Goal: Task Accomplishment & Management: Complete application form

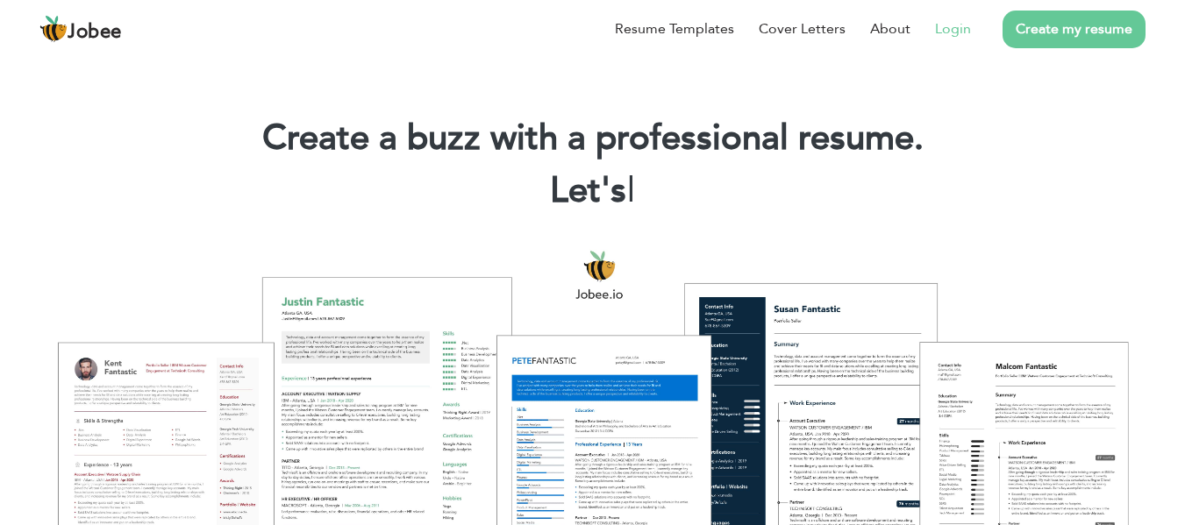
click at [959, 25] on link "Login" at bounding box center [953, 28] width 36 height 21
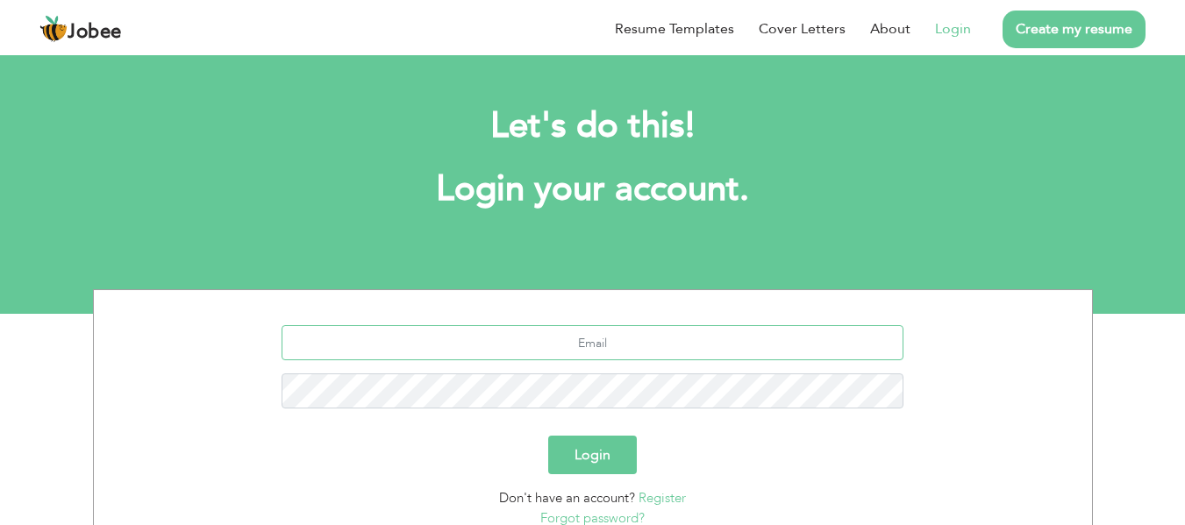
click at [501, 356] on input "text" at bounding box center [593, 342] width 622 height 35
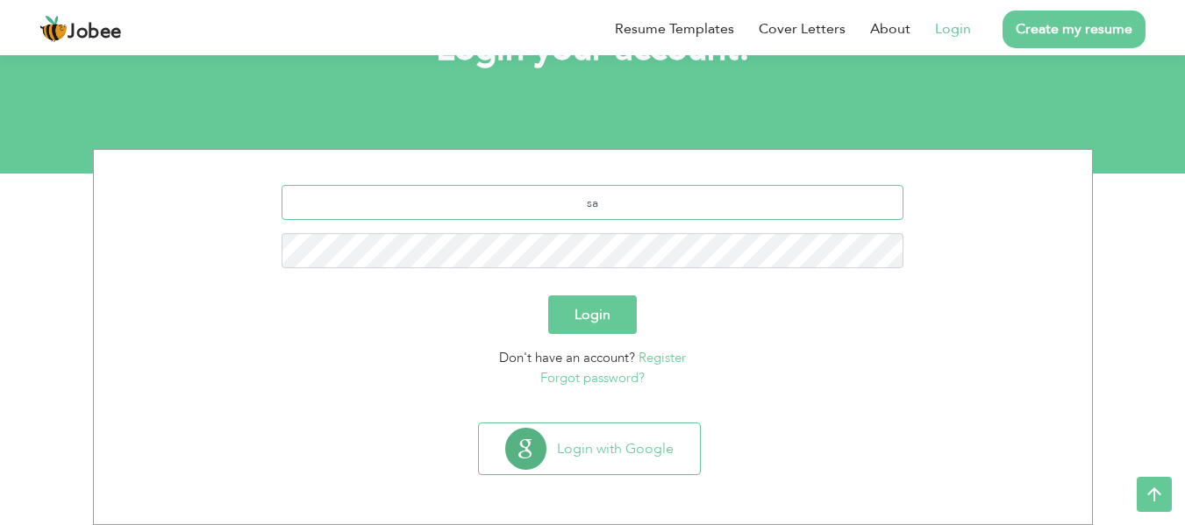
type input "s"
type input "Saqibnoor_85@yahoo.com"
click at [606, 325] on button "Login" at bounding box center [592, 315] width 89 height 39
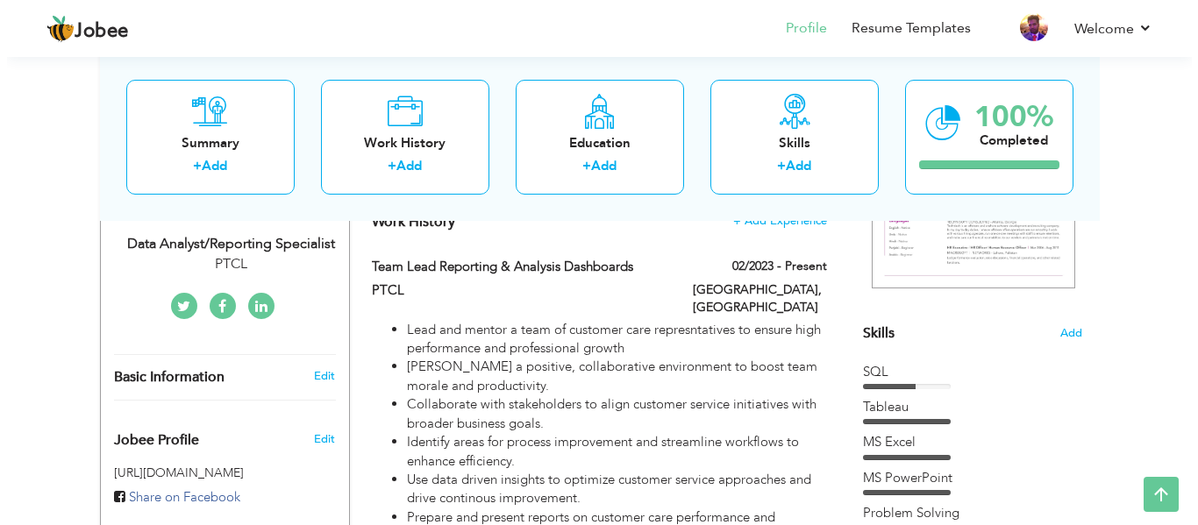
scroll to position [263, 0]
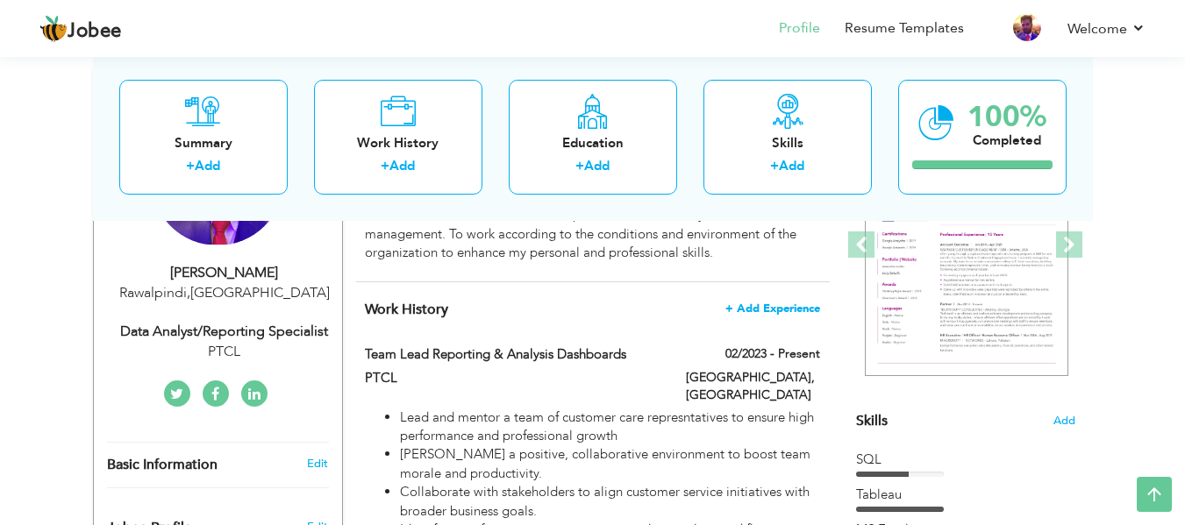
click at [772, 303] on span "+ Add Experience" at bounding box center [772, 309] width 95 height 12
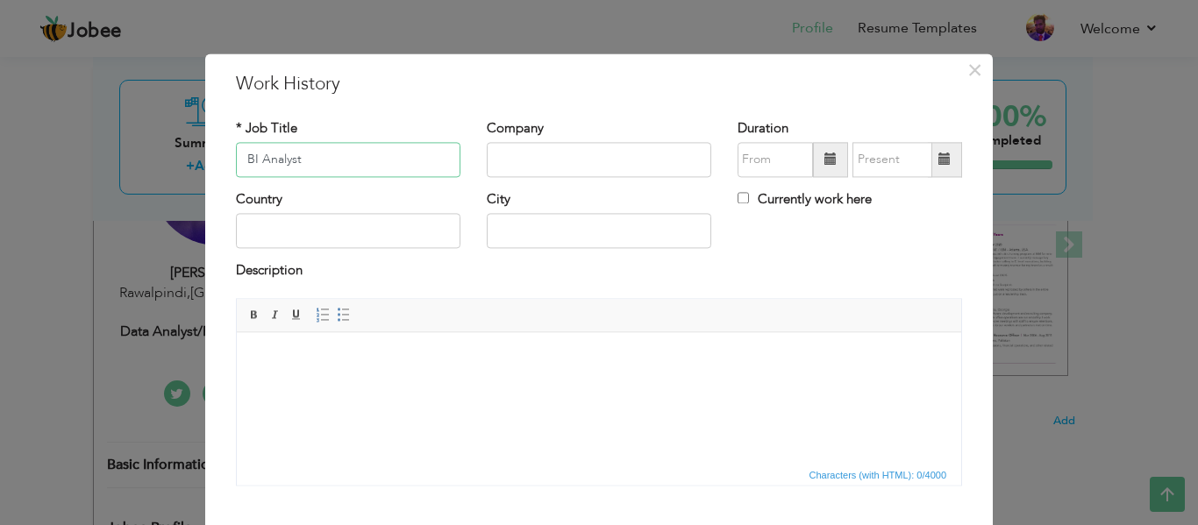
type input "BI Analyst"
click at [596, 169] on input "text" at bounding box center [599, 159] width 225 height 35
type input "Magna Food Service (Uk)"
click at [824, 162] on span at bounding box center [830, 159] width 12 height 12
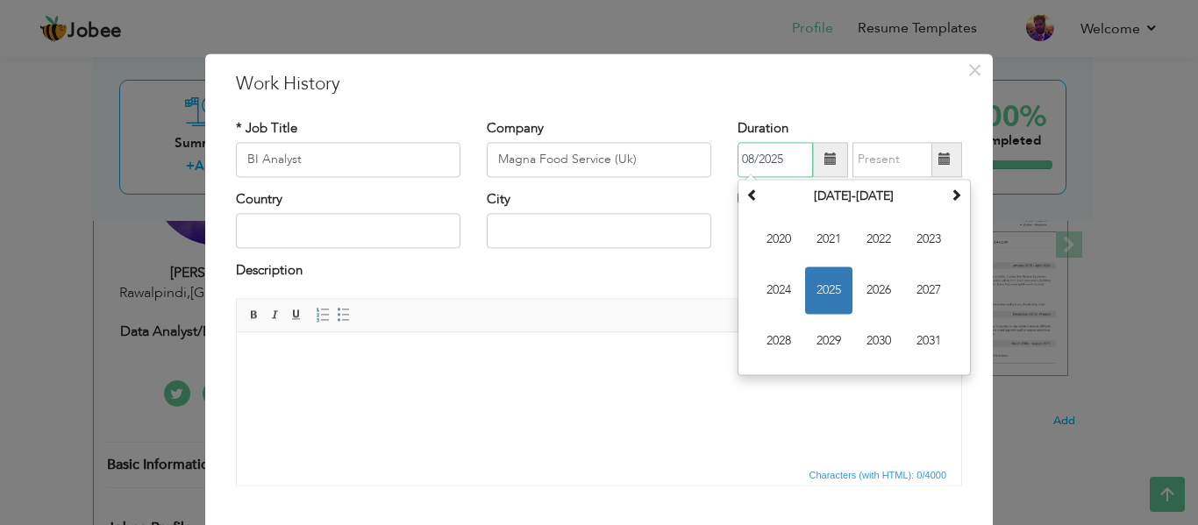
click at [831, 297] on span "2025" at bounding box center [828, 290] width 47 height 47
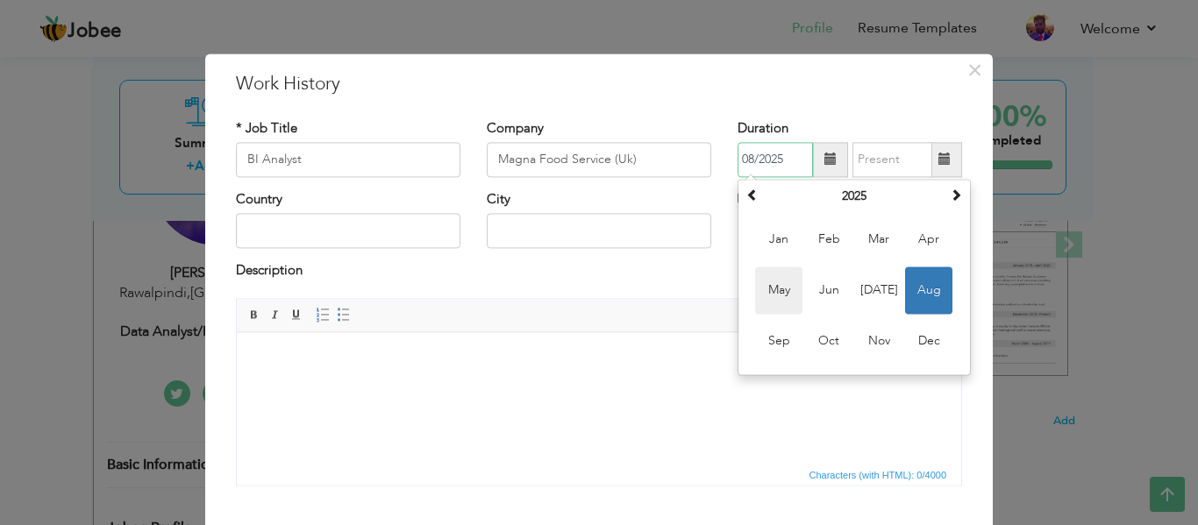
click at [781, 293] on span "May" at bounding box center [778, 290] width 47 height 47
type input "05/2025"
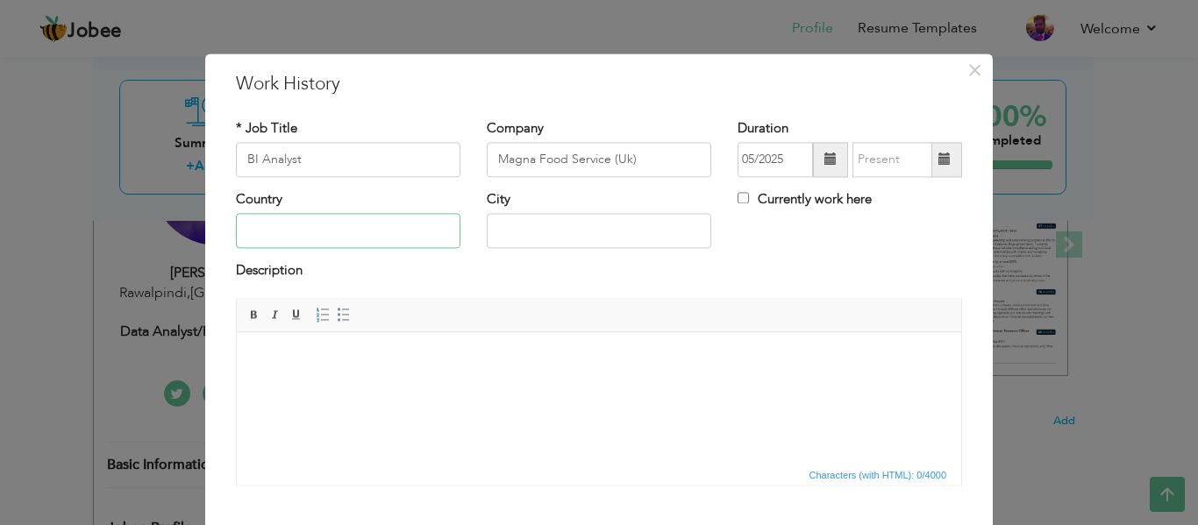
click at [318, 239] on input "text" at bounding box center [348, 231] width 225 height 35
type input "I"
type input "p"
type input "[GEOGRAPHIC_DATA]"
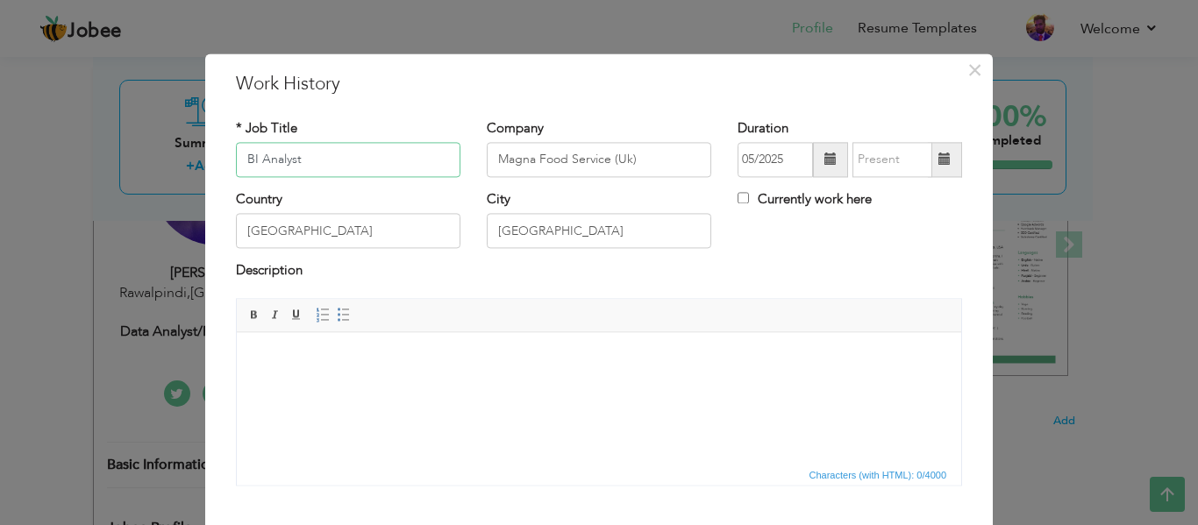
drag, startPoint x: 311, startPoint y: 163, endPoint x: 128, endPoint y: 151, distance: 183.7
click at [128, 151] on div "× Work History * Job Title BI Analyst Company Magna Food Service (Uk)" at bounding box center [599, 262] width 1198 height 525
click at [328, 366] on body at bounding box center [598, 359] width 689 height 18
click at [340, 353] on body at bounding box center [598, 359] width 689 height 18
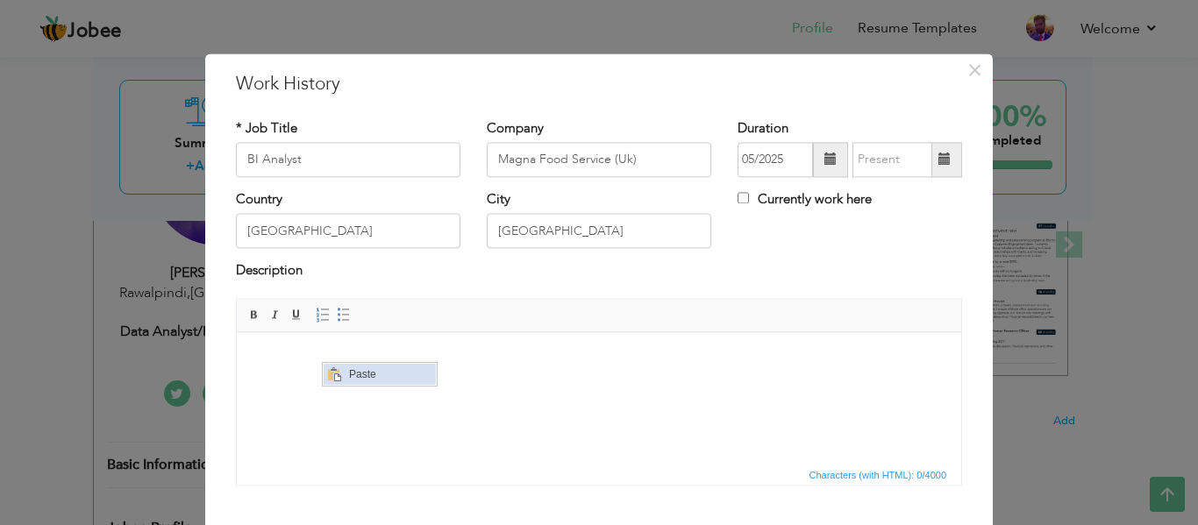
click at [375, 373] on span "Paste" at bounding box center [389, 374] width 91 height 21
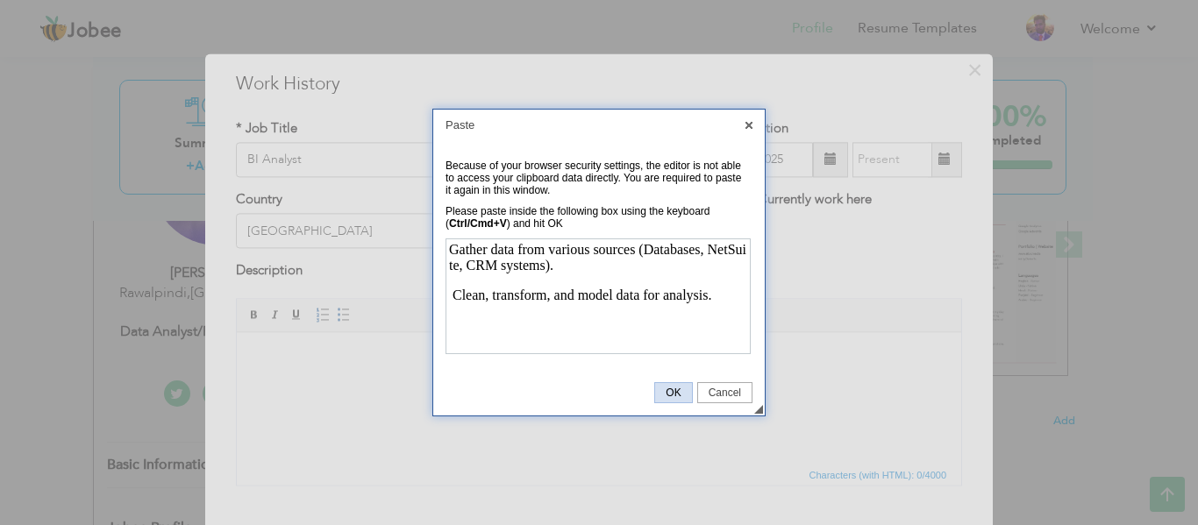
click at [678, 395] on span "OK" at bounding box center [673, 393] width 36 height 12
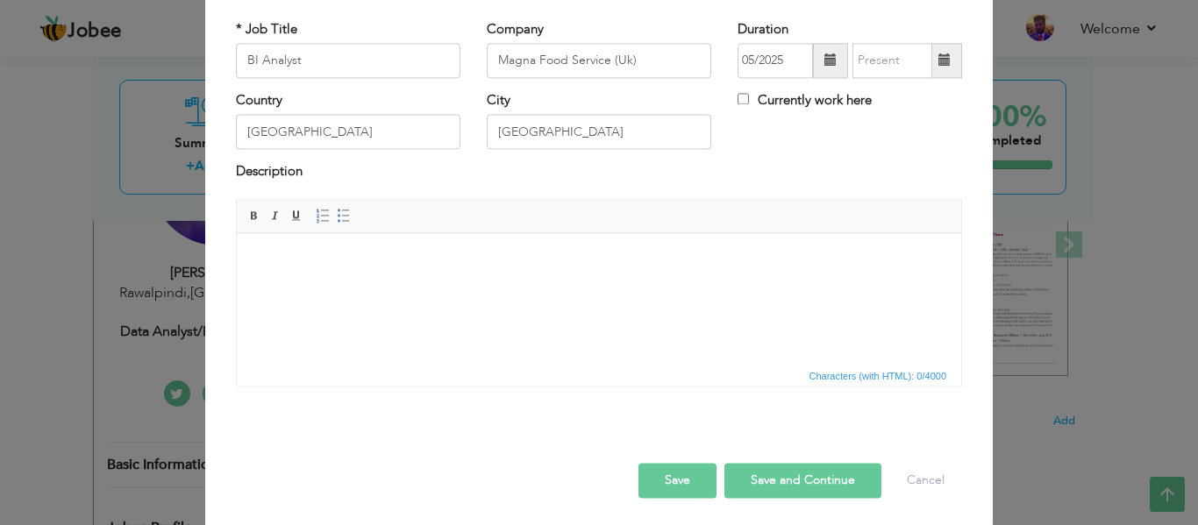
scroll to position [103, 0]
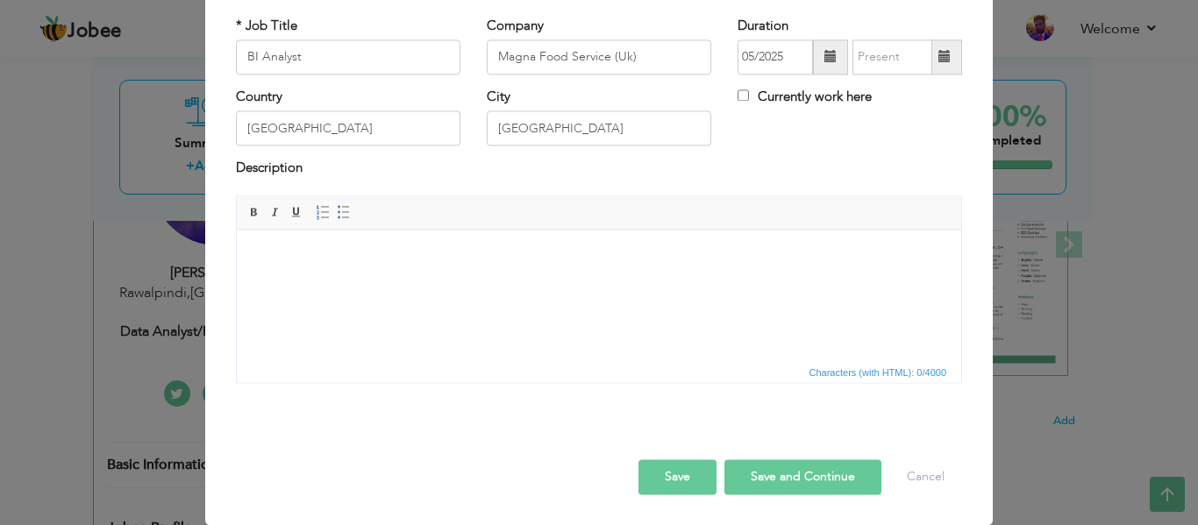
click at [428, 223] on span "Editor toolbars Basic Styles Bold Italic Underline Paragraph Insert/Remove Numb…" at bounding box center [599, 212] width 724 height 33
click at [406, 271] on html at bounding box center [599, 257] width 724 height 54
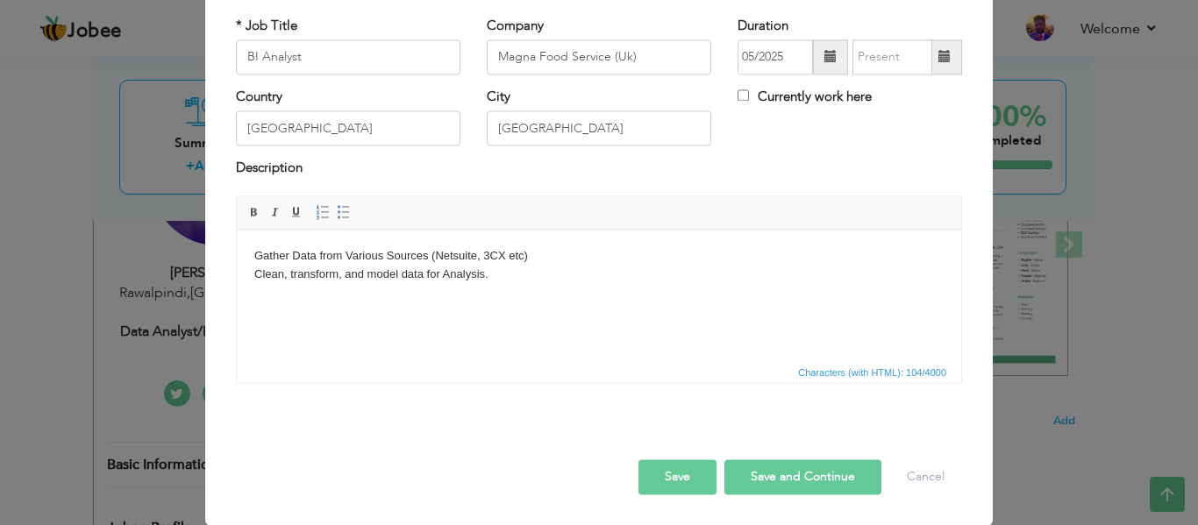
click at [541, 260] on body "Gather Data from Various Sources (Netsuite, 3CX etc) Clean, transform, and mode…" at bounding box center [598, 265] width 689 height 37
click at [508, 280] on body "Gather Data from Various Sources (Netsuite, 3CX etc). Clean, transform, and mod…" at bounding box center [598, 265] width 689 height 37
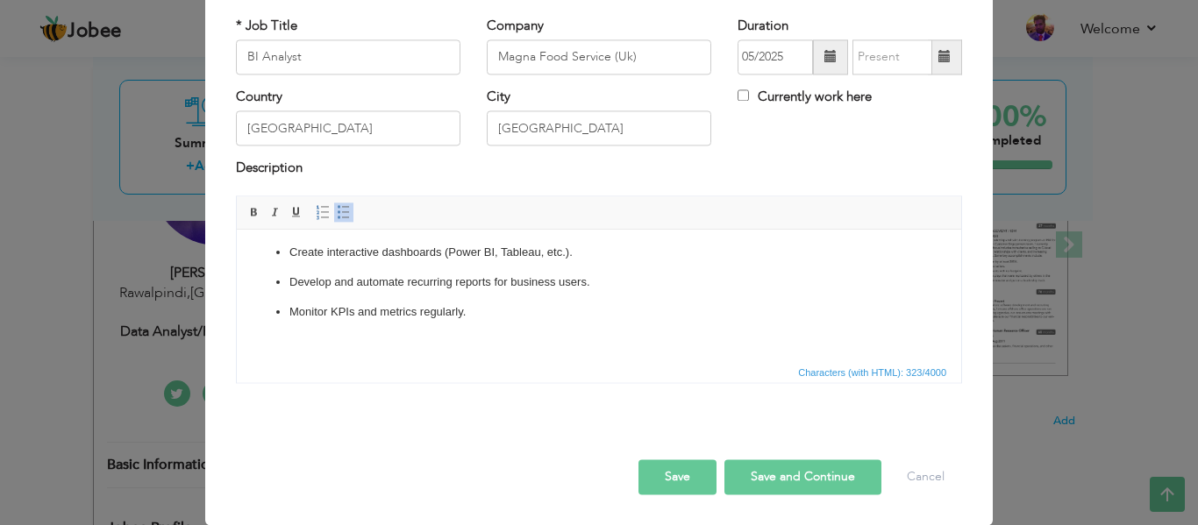
scroll to position [0, 0]
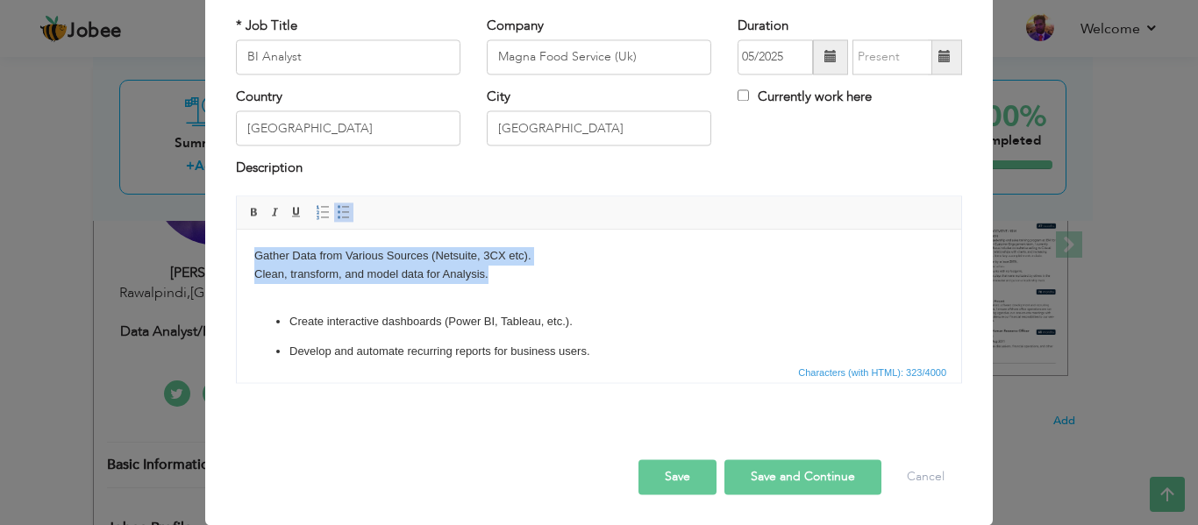
drag, startPoint x: 497, startPoint y: 277, endPoint x: 458, endPoint y: 480, distance: 206.4
click at [237, 230] on html "Gather Data from Various Sources (Netsuite, 3CX etc). Clean, transform, and mod…" at bounding box center [599, 334] width 724 height 209
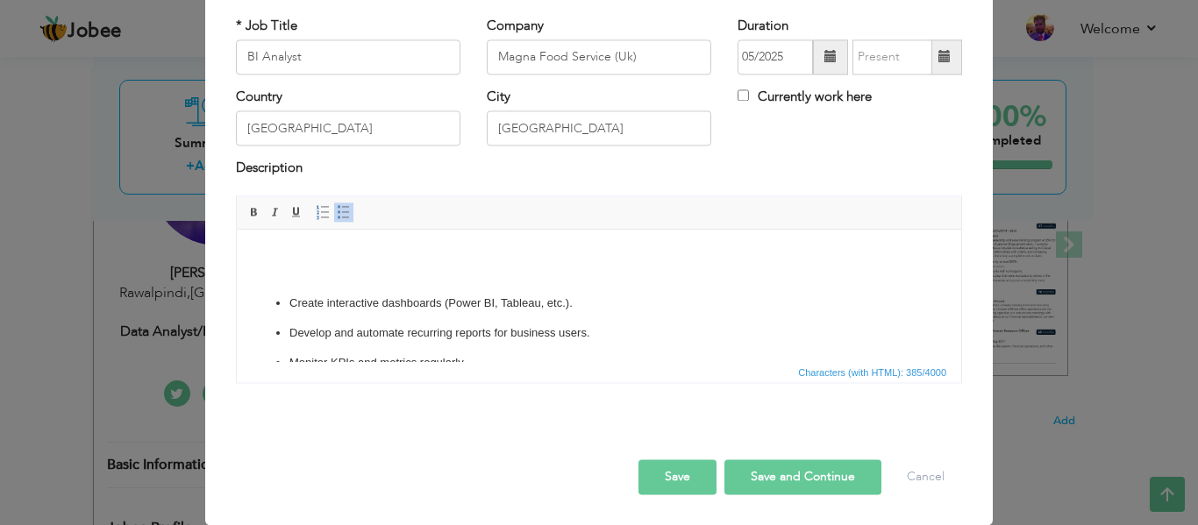
scroll to position [60, 0]
click at [318, 310] on body "Gather data from various sources (databases, APIs, CRM systems). Clean, transfo…" at bounding box center [598, 310] width 689 height 244
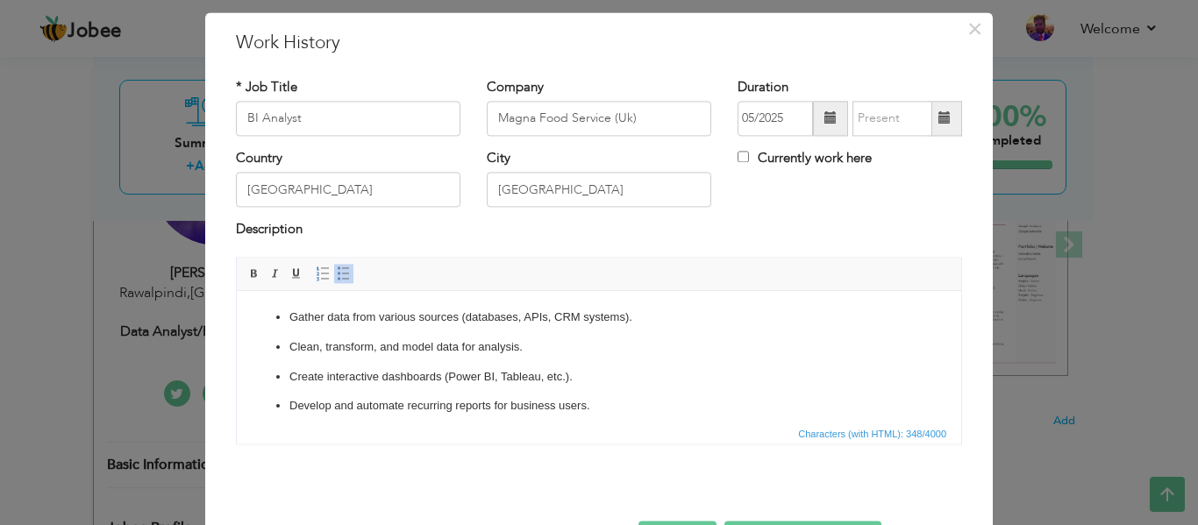
scroll to position [15, 0]
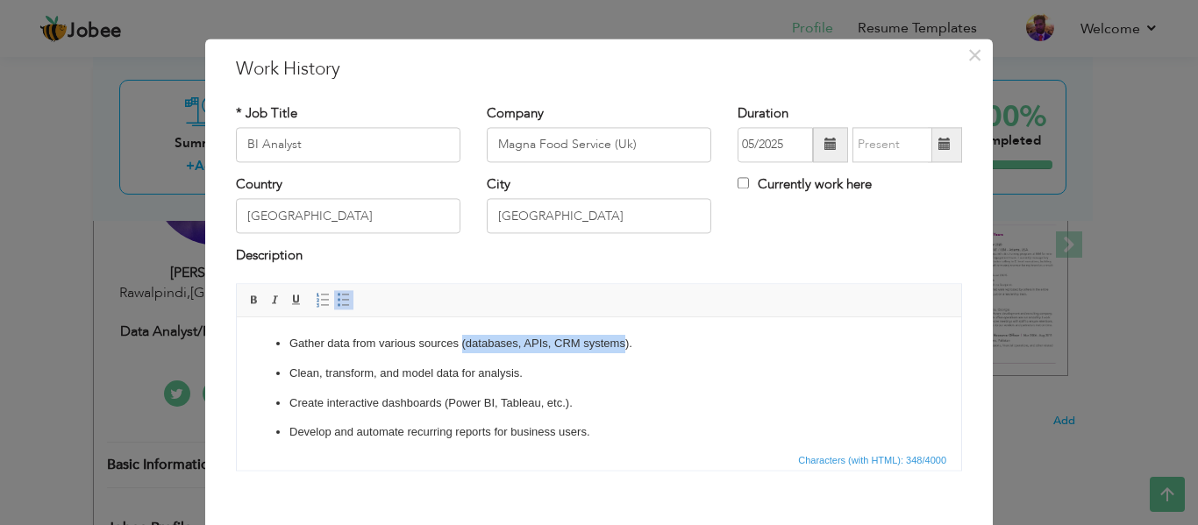
drag, startPoint x: 624, startPoint y: 344, endPoint x: 460, endPoint y: 340, distance: 163.2
click at [460, 340] on p "Gather data from various sources (databases, APIs, CRM systems)." at bounding box center [598, 344] width 619 height 18
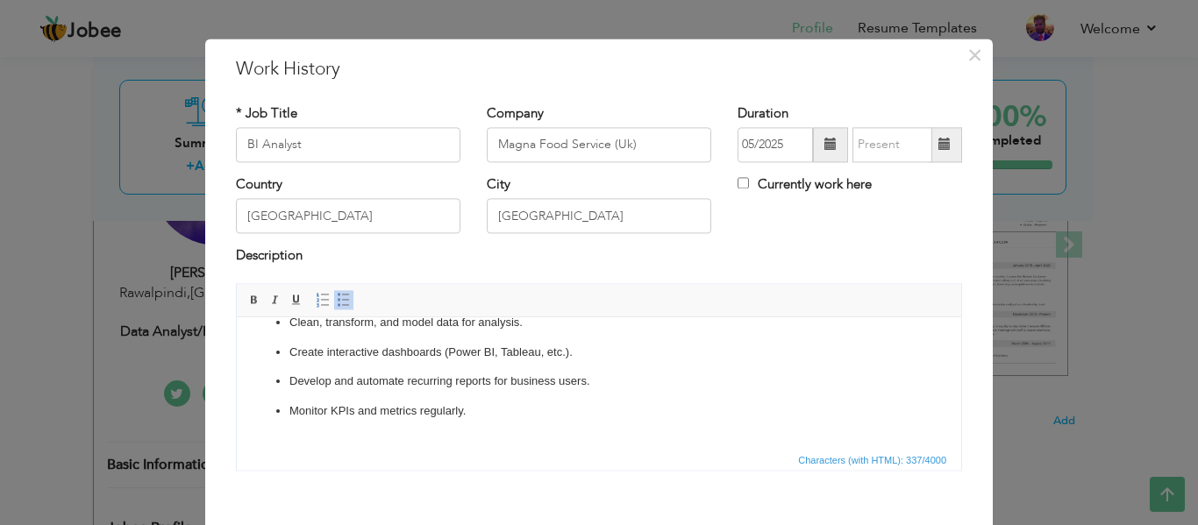
scroll to position [70, 0]
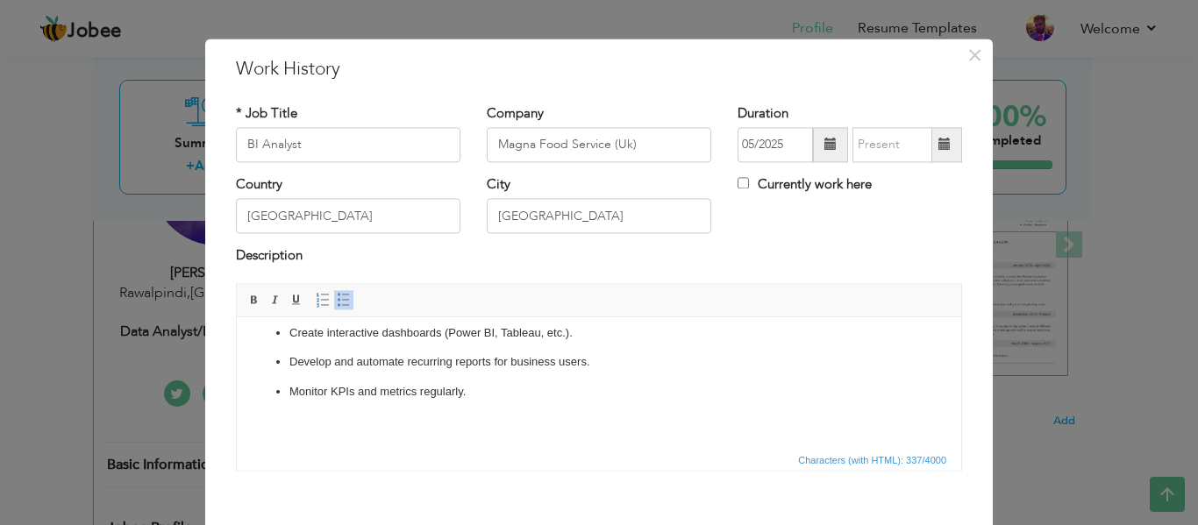
click at [567, 333] on p "Create interactive dashboards (Power BI, Tableau, etc.)." at bounding box center [598, 334] width 619 height 18
click at [567, 339] on p "Create interactive dashboards (Power BI, Tableau, etc.)." at bounding box center [598, 334] width 619 height 18
click at [567, 336] on p "Create interactive dashboards (Power BI, Tableau, etc.)." at bounding box center [598, 334] width 619 height 18
click at [666, 348] on ul "Gather data from various sources (Netsuite, 3CX etc ). Clean, transform, and mo…" at bounding box center [598, 333] width 689 height 137
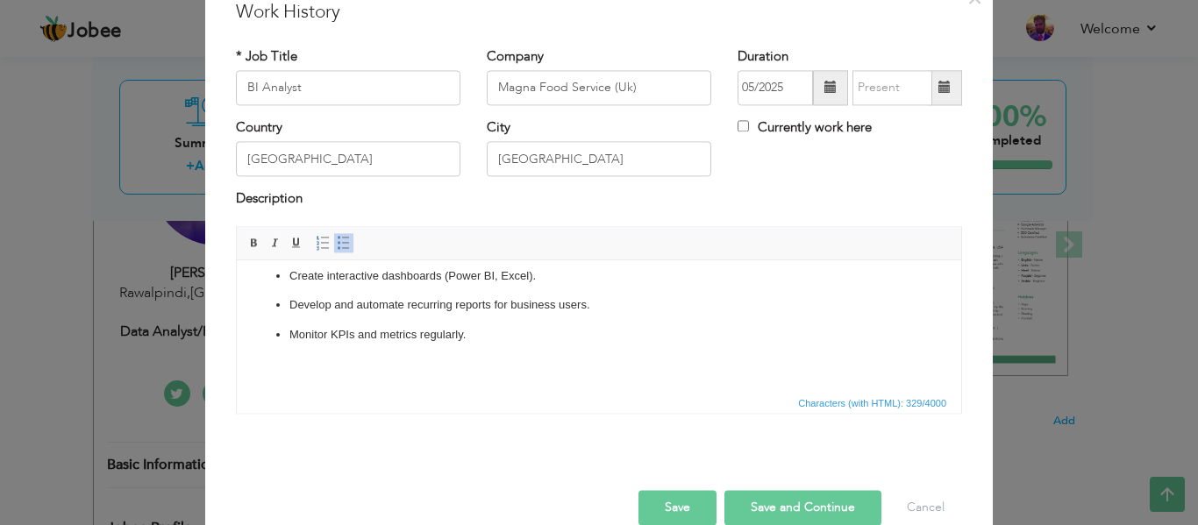
scroll to position [103, 0]
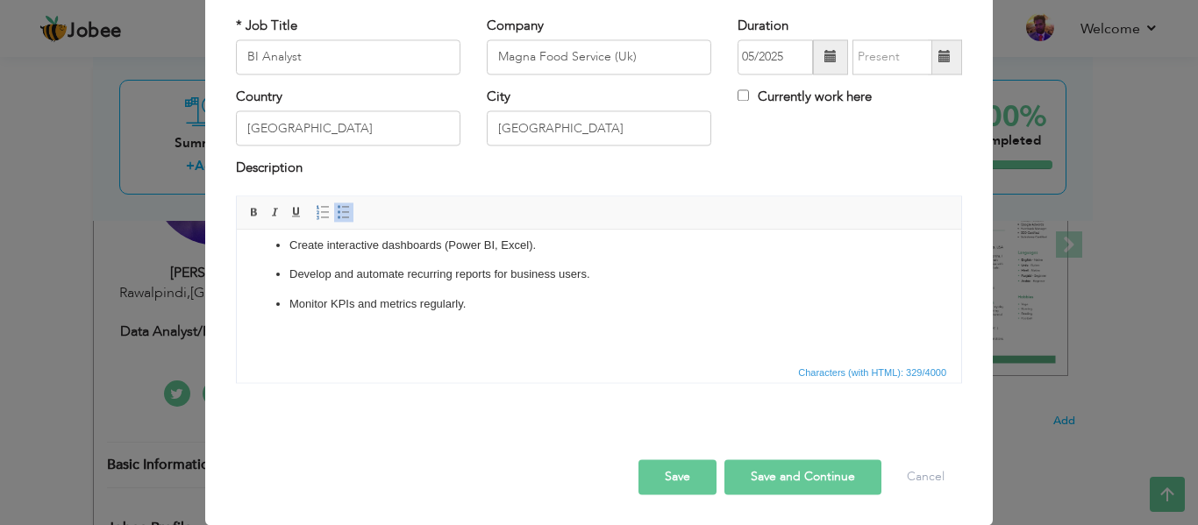
click at [492, 307] on p "Monitor KPIs and metrics regularly." at bounding box center [598, 305] width 619 height 18
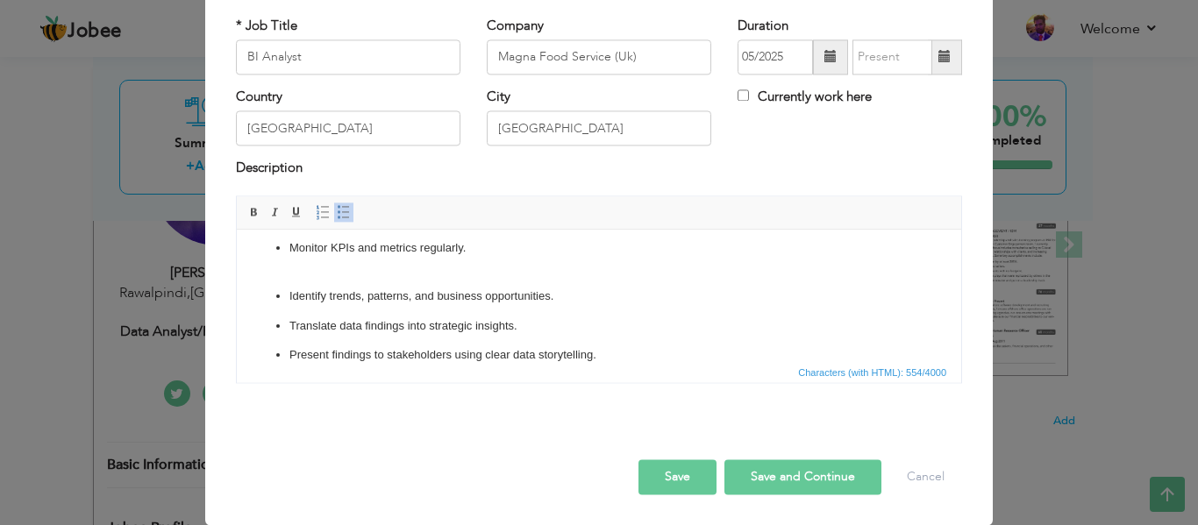
click at [308, 281] on ul "Gather data from various sources (Netsuite, 3CX etc ). Clean, transform, and mo…" at bounding box center [598, 243] width 689 height 244
click at [298, 269] on p "Monitor KPIs and metrics regularly." at bounding box center [598, 257] width 619 height 37
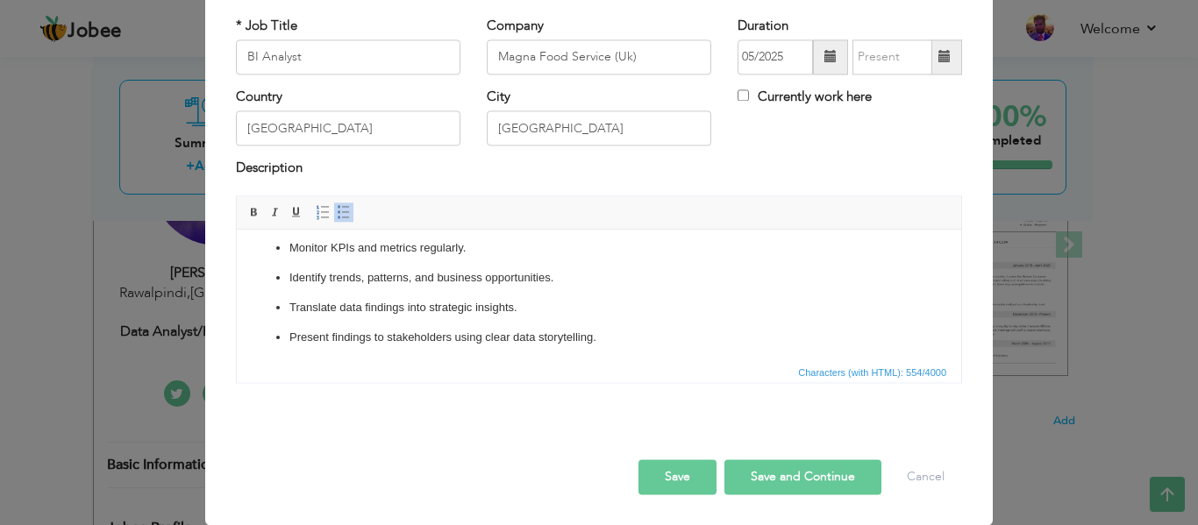
click at [598, 333] on p "Present findings to stakeholders using clear data storytelling." at bounding box center [598, 338] width 619 height 18
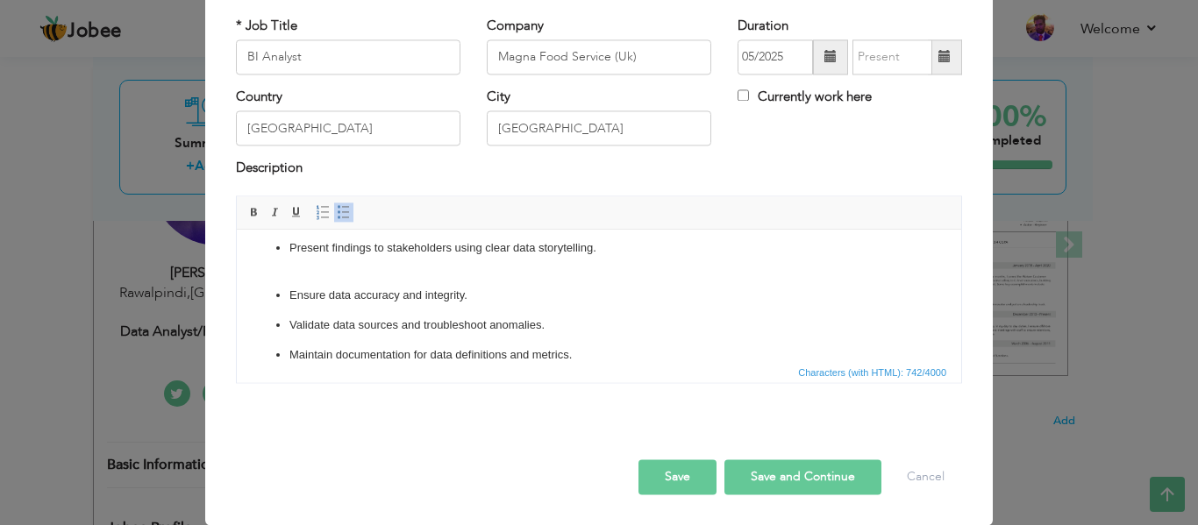
click at [367, 279] on ul "Gather data from various sources (Netsuite, 3CX etc ). Clean, transform, and mo…" at bounding box center [598, 198] width 689 height 333
click at [332, 272] on p "Present findings to stakeholders using clear data storytelling." at bounding box center [598, 257] width 619 height 37
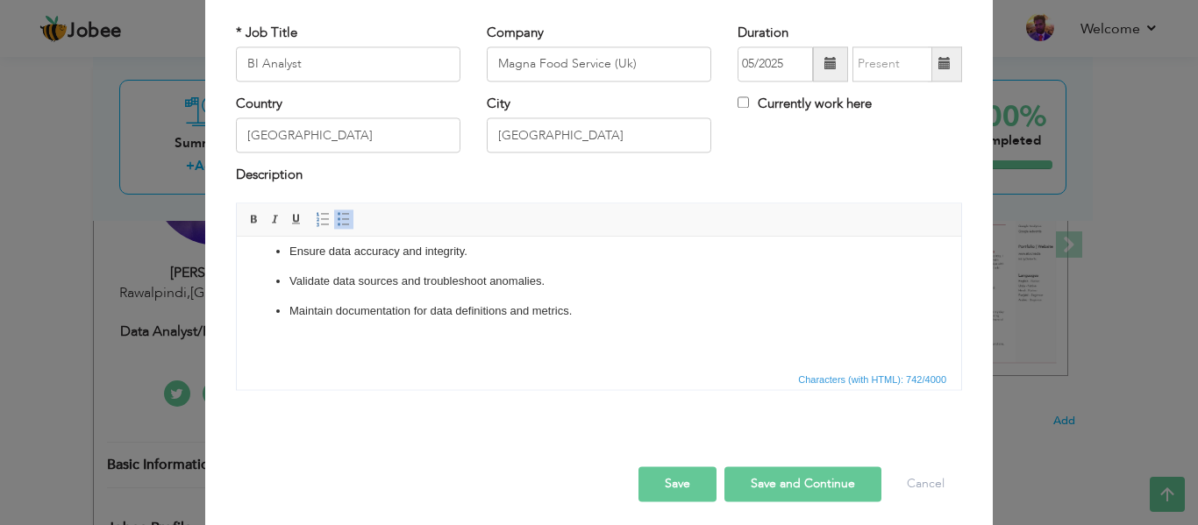
scroll to position [103, 0]
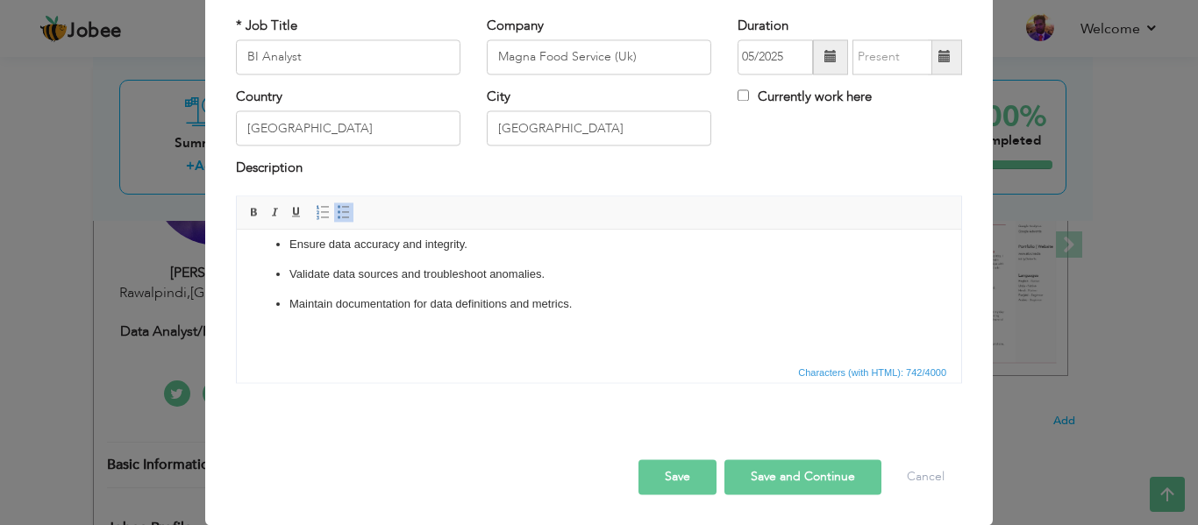
click at [683, 481] on button "Save" at bounding box center [678, 477] width 78 height 35
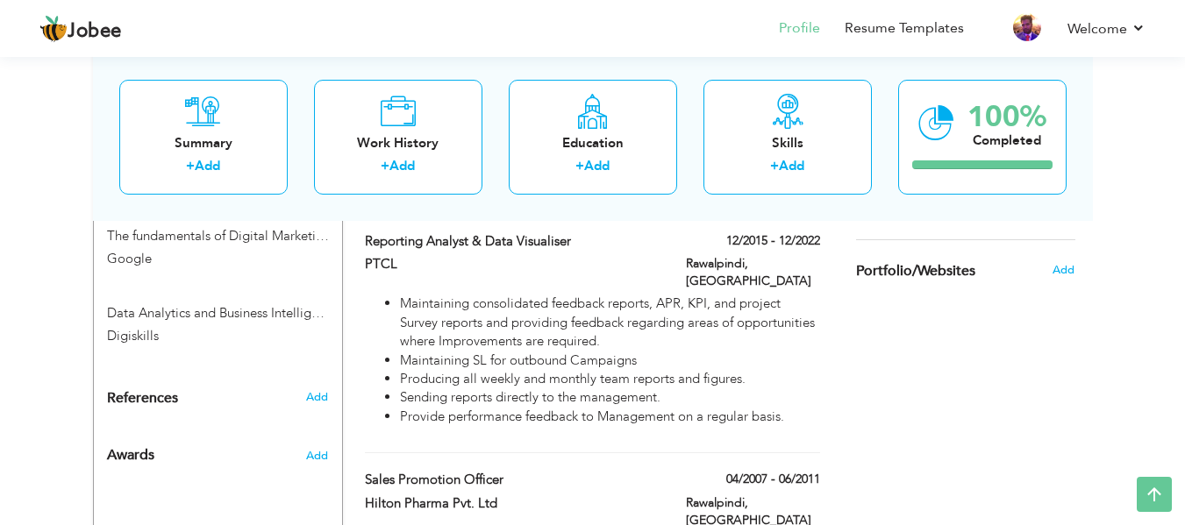
scroll to position [1140, 0]
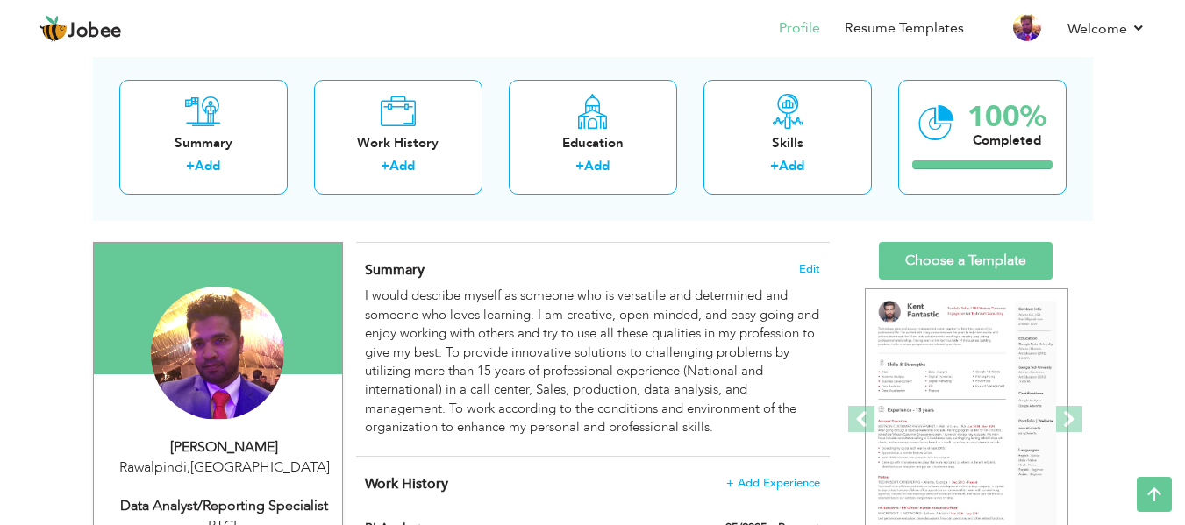
scroll to position [88, 0]
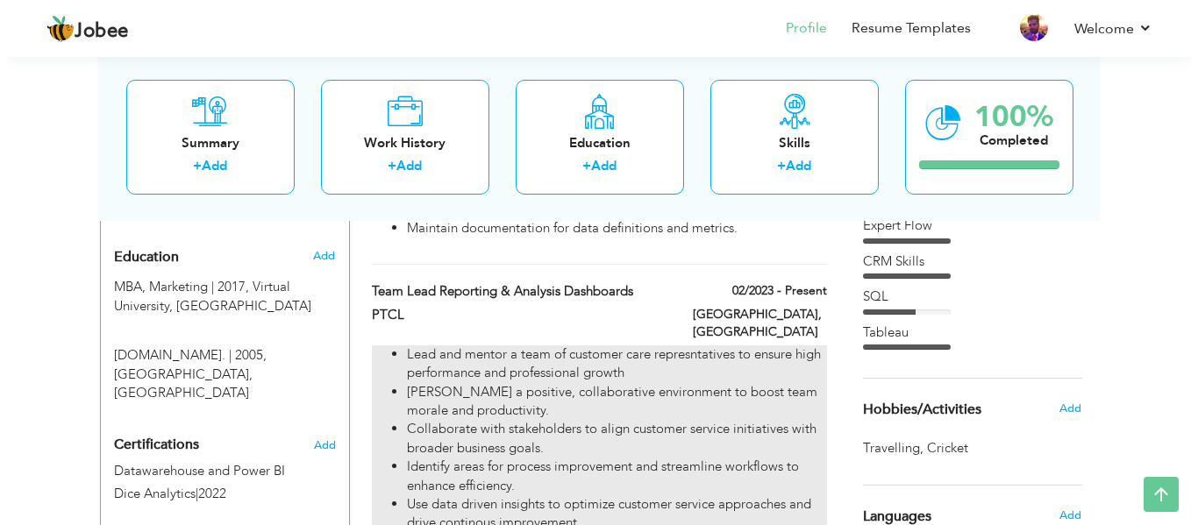
scroll to position [702, 0]
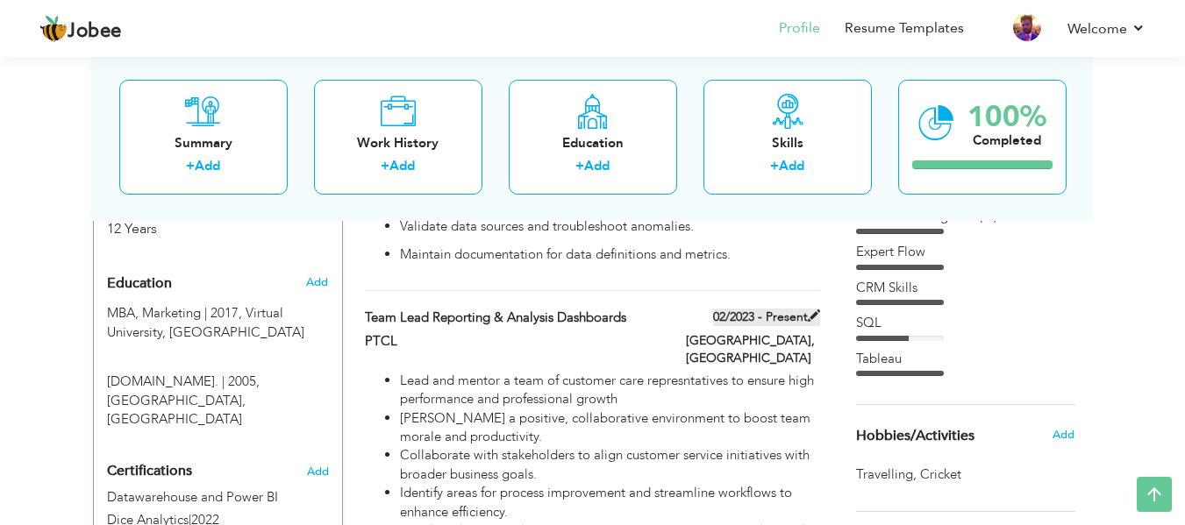
click at [812, 310] on span at bounding box center [814, 316] width 12 height 12
type input "Team lead Reporting & Analysis Dashboards"
type input "PTCL"
type input "02/2023"
type input "[GEOGRAPHIC_DATA]"
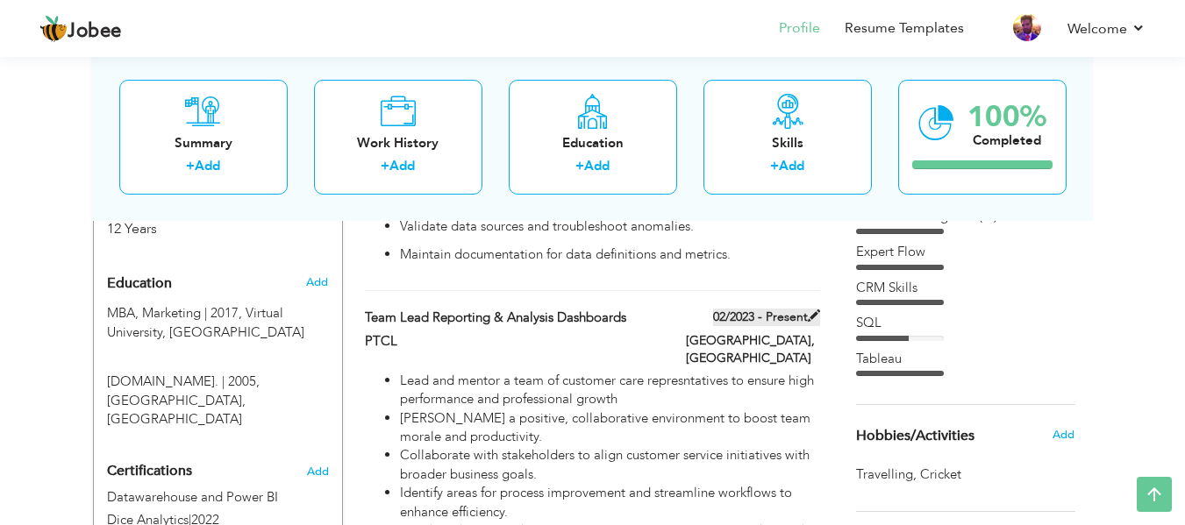
type input "Islamabad"
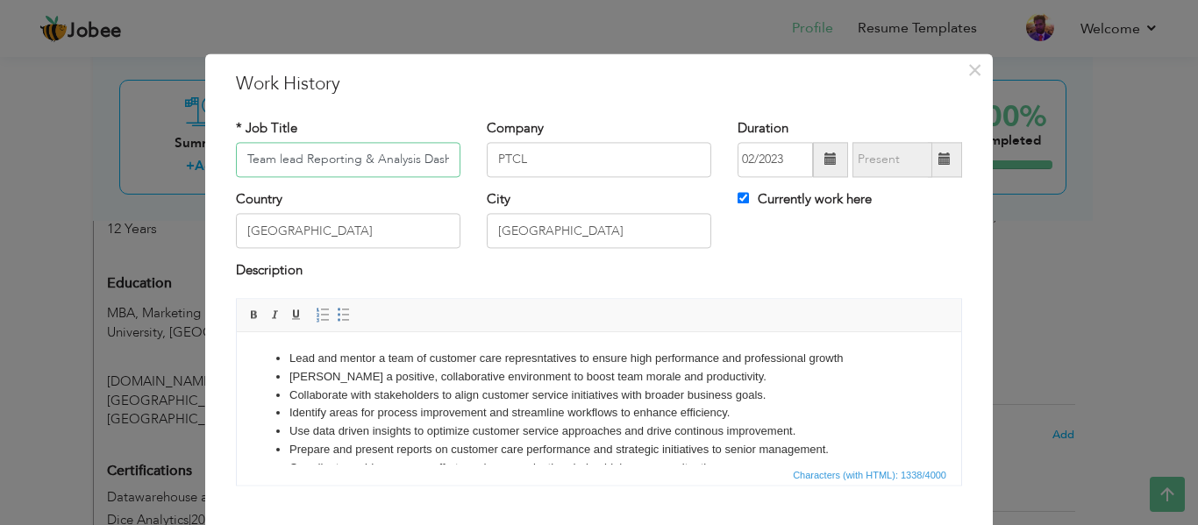
scroll to position [0, 39]
click at [939, 154] on span at bounding box center [944, 159] width 12 height 12
click at [829, 163] on span at bounding box center [830, 159] width 12 height 12
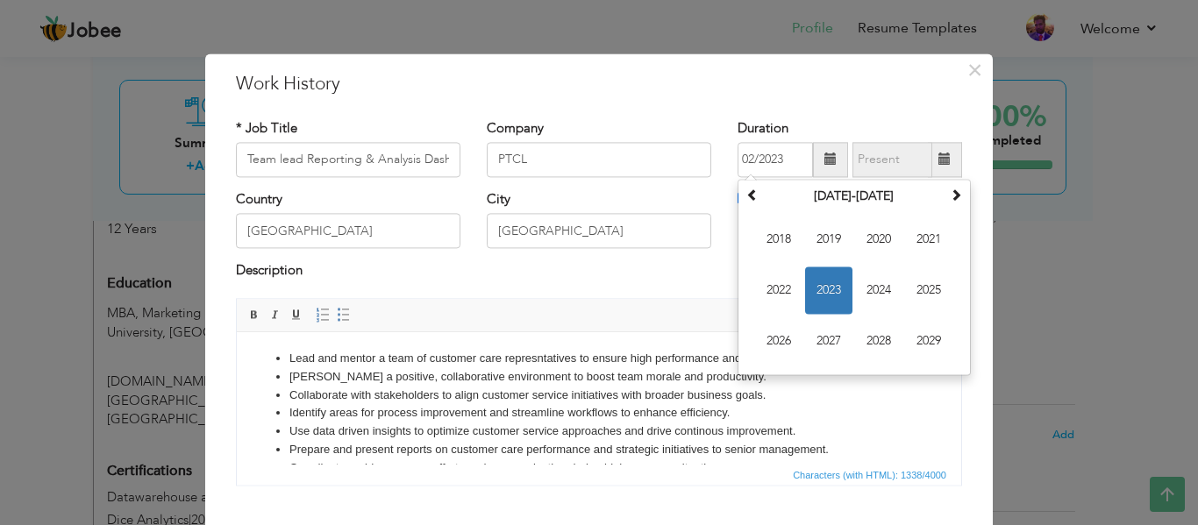
click at [829, 163] on span at bounding box center [830, 159] width 12 height 12
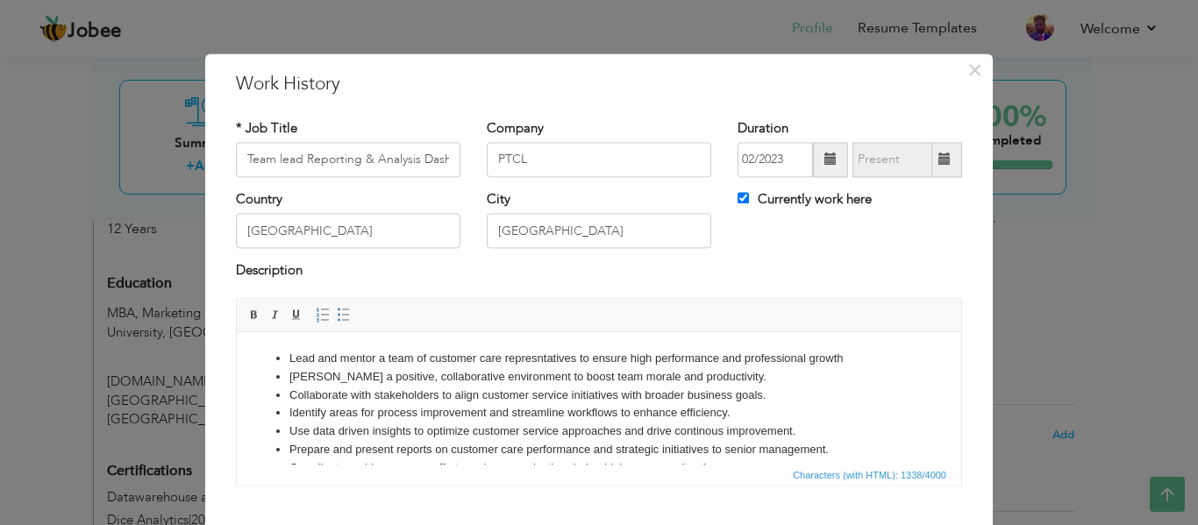
click at [938, 162] on span at bounding box center [944, 159] width 12 height 12
click at [729, 201] on div "Currently work here" at bounding box center [849, 208] width 251 height 36
click at [738, 200] on input "Currently work here" at bounding box center [743, 197] width 11 height 11
checkbox input "false"
click at [938, 160] on span at bounding box center [944, 159] width 12 height 12
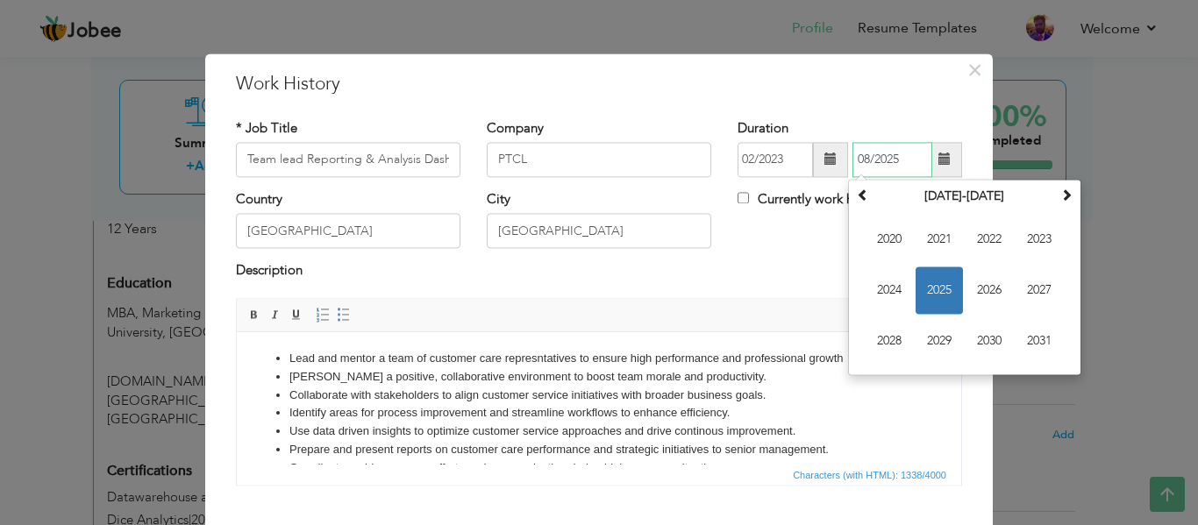
click at [941, 294] on span "2025" at bounding box center [939, 290] width 47 height 47
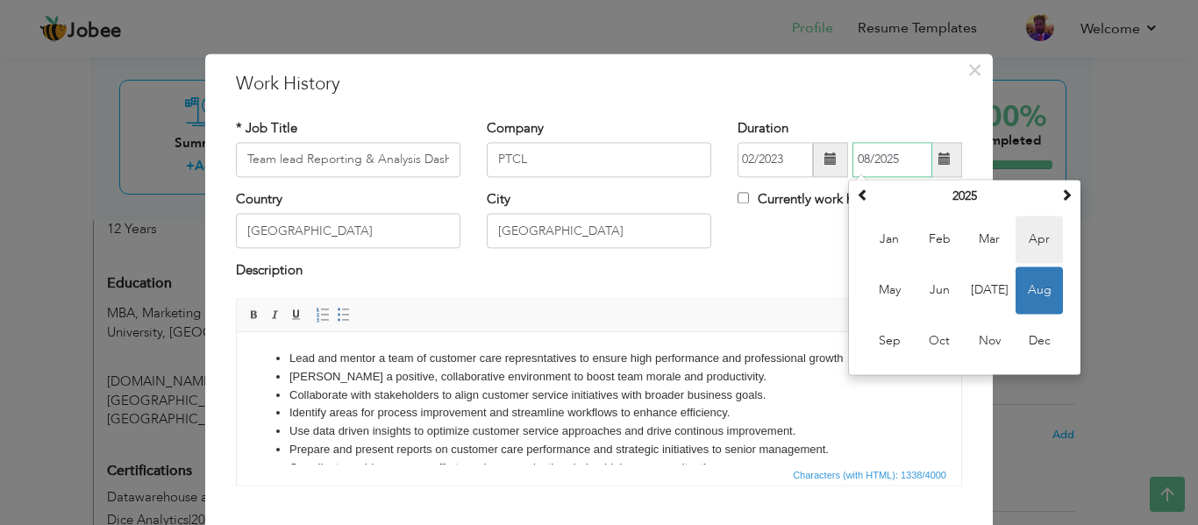
click at [1028, 241] on span "Apr" at bounding box center [1039, 239] width 47 height 47
type input "04/2025"
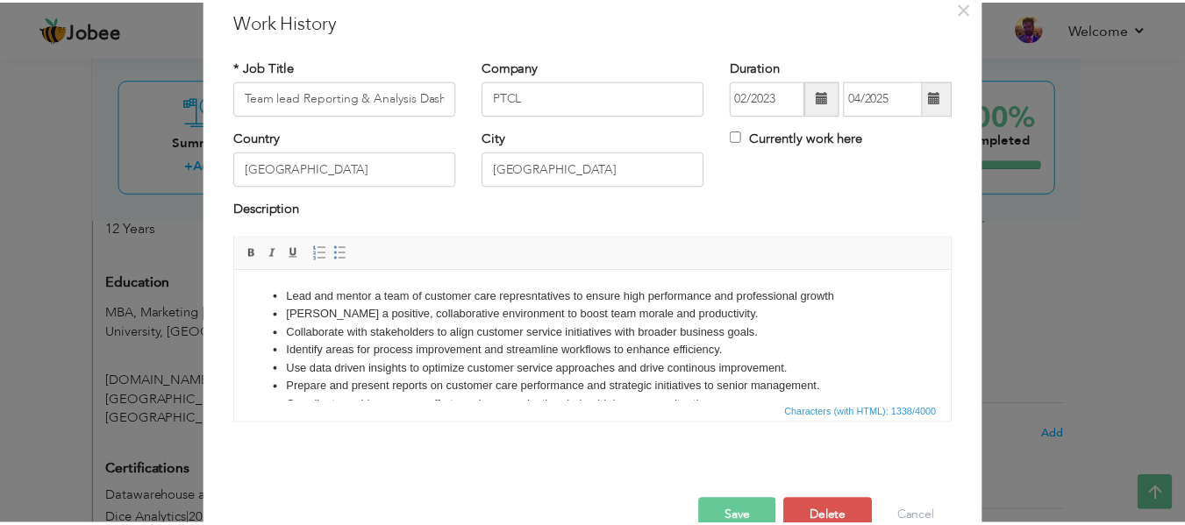
scroll to position [103, 0]
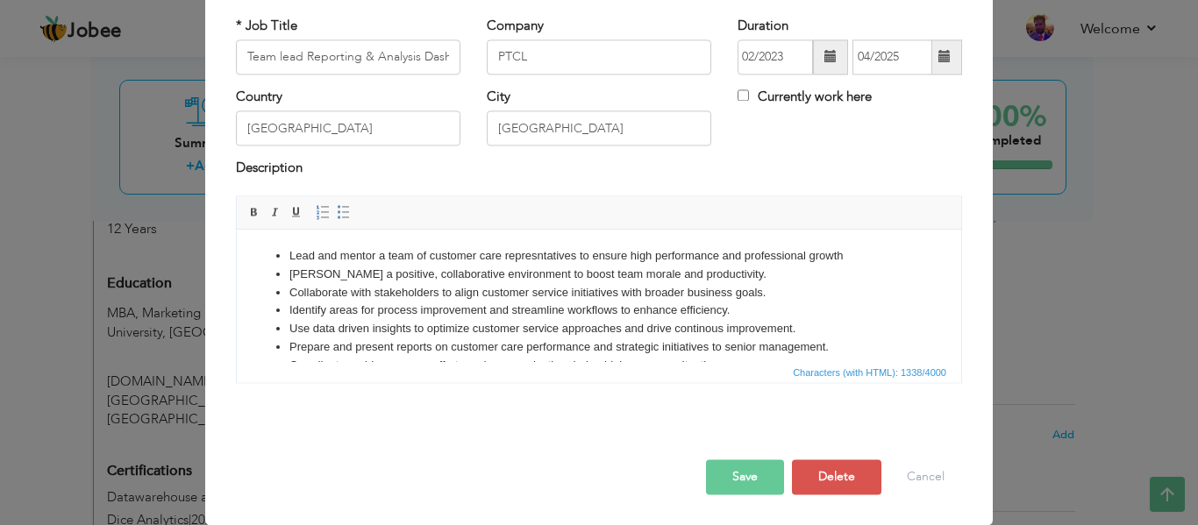
click at [725, 481] on button "Save" at bounding box center [745, 477] width 78 height 35
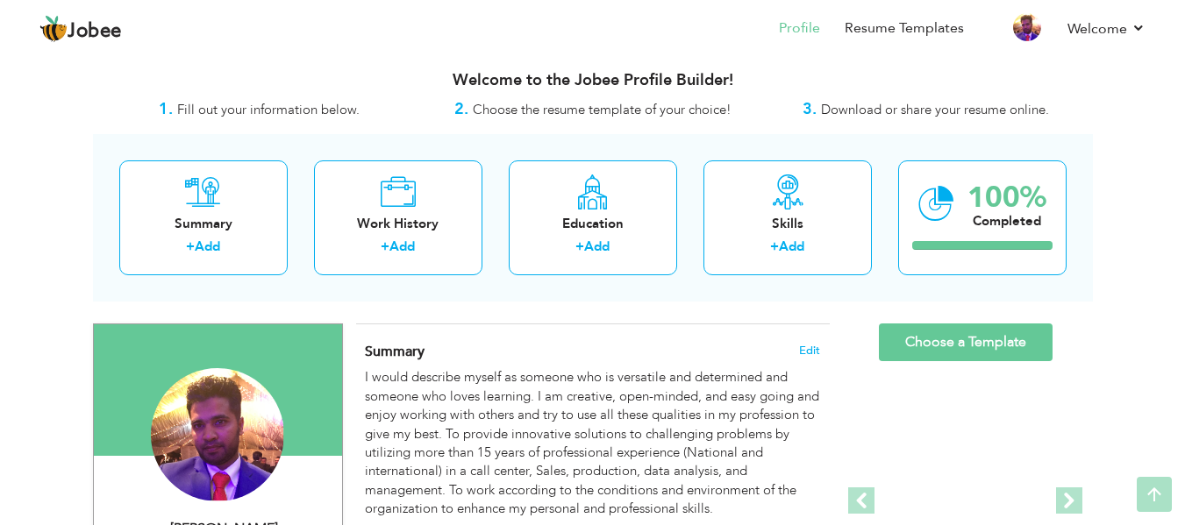
scroll to position [0, 0]
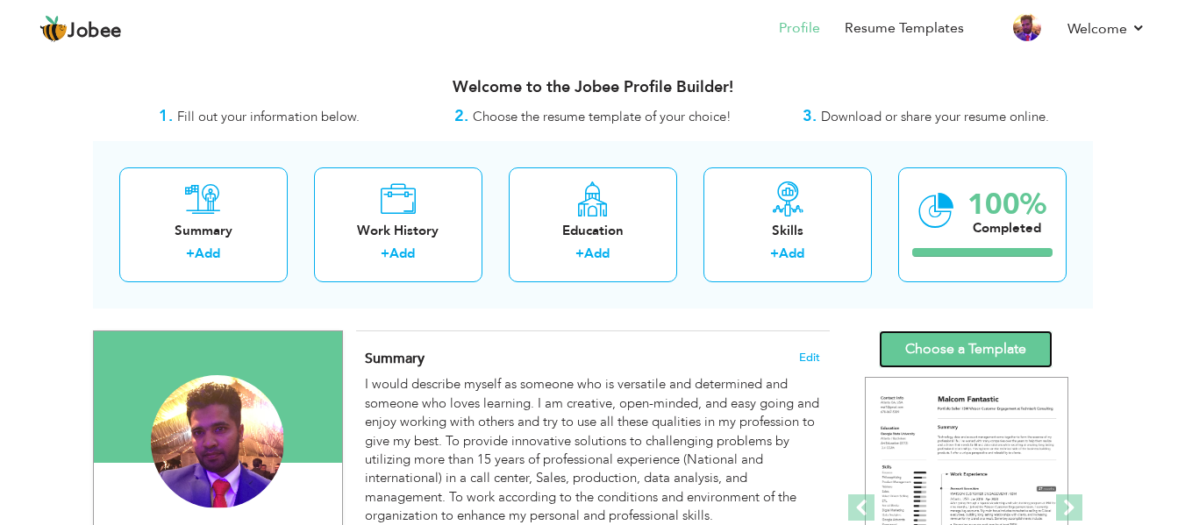
click at [1009, 336] on link "Choose a Template" at bounding box center [966, 350] width 174 height 38
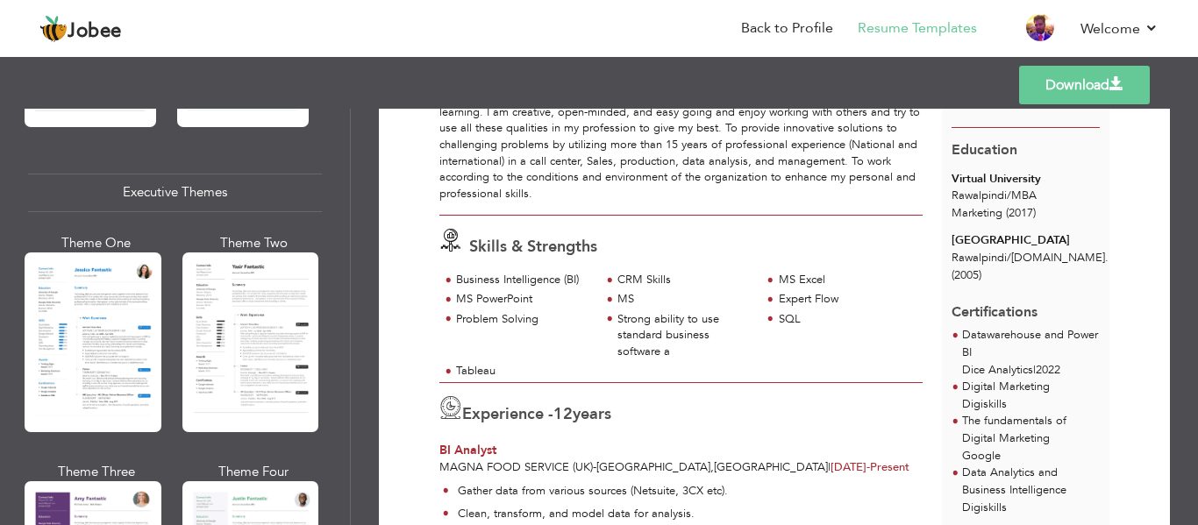
scroll to position [1316, 0]
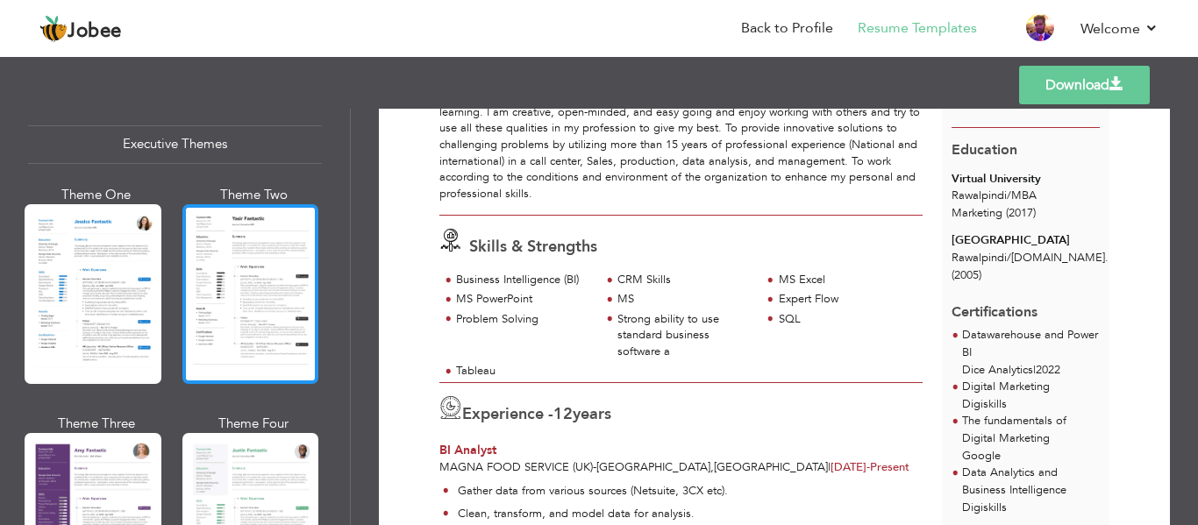
click at [249, 306] on div at bounding box center [250, 294] width 137 height 180
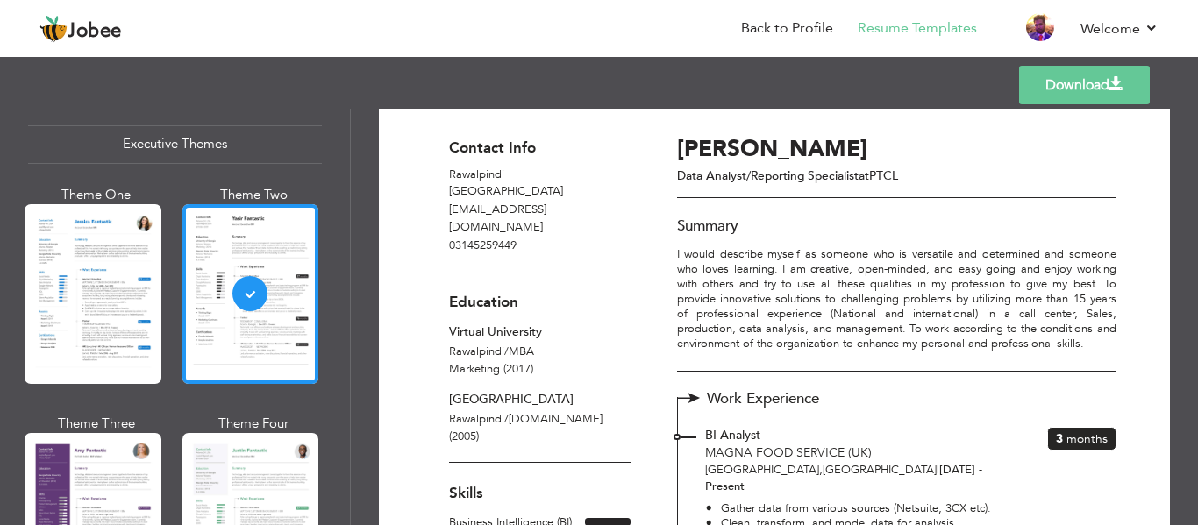
scroll to position [0, 0]
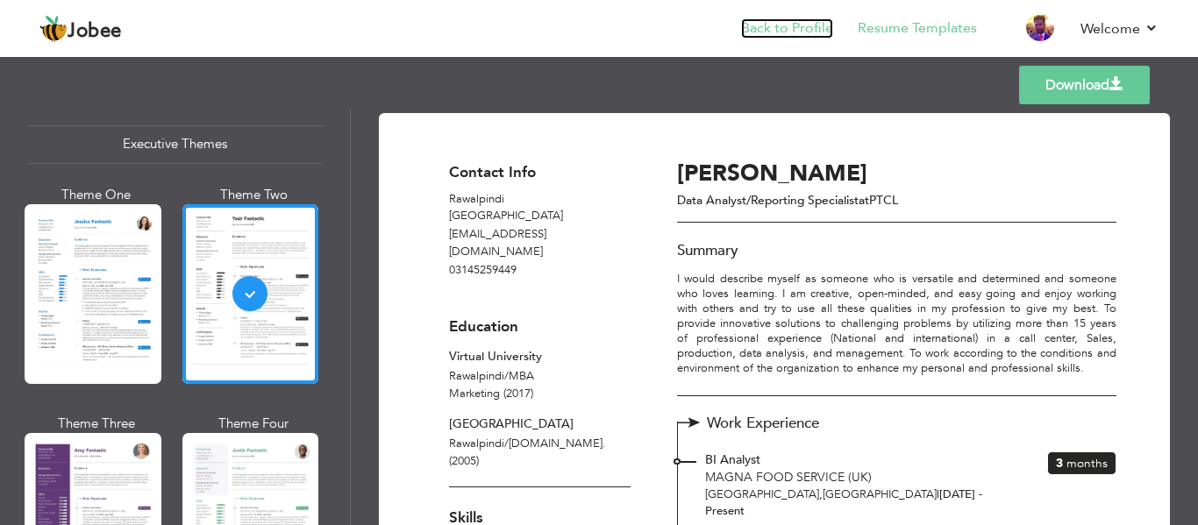
click at [791, 34] on link "Back to Profile" at bounding box center [787, 28] width 92 height 20
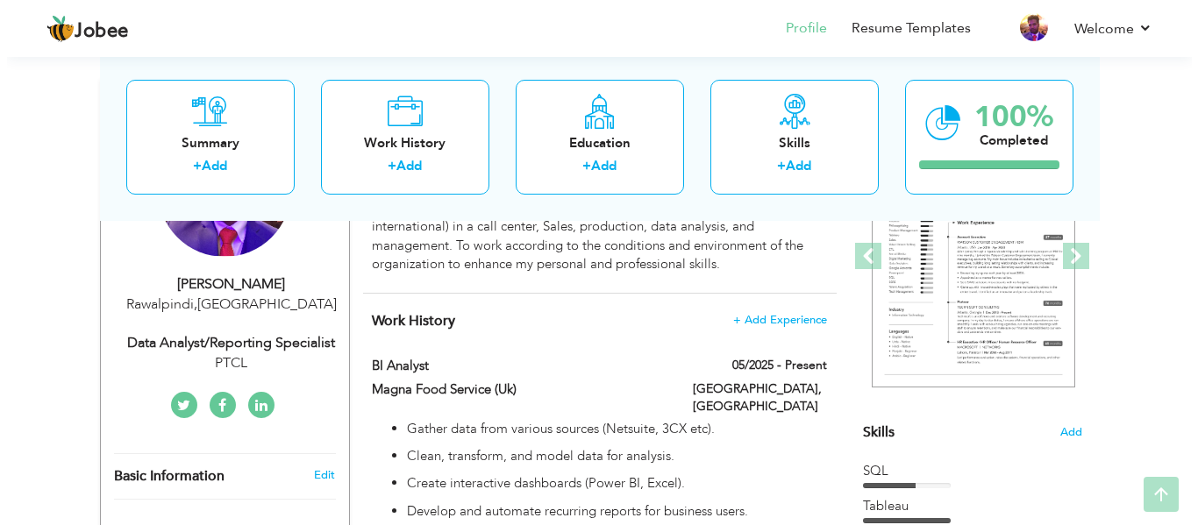
scroll to position [263, 0]
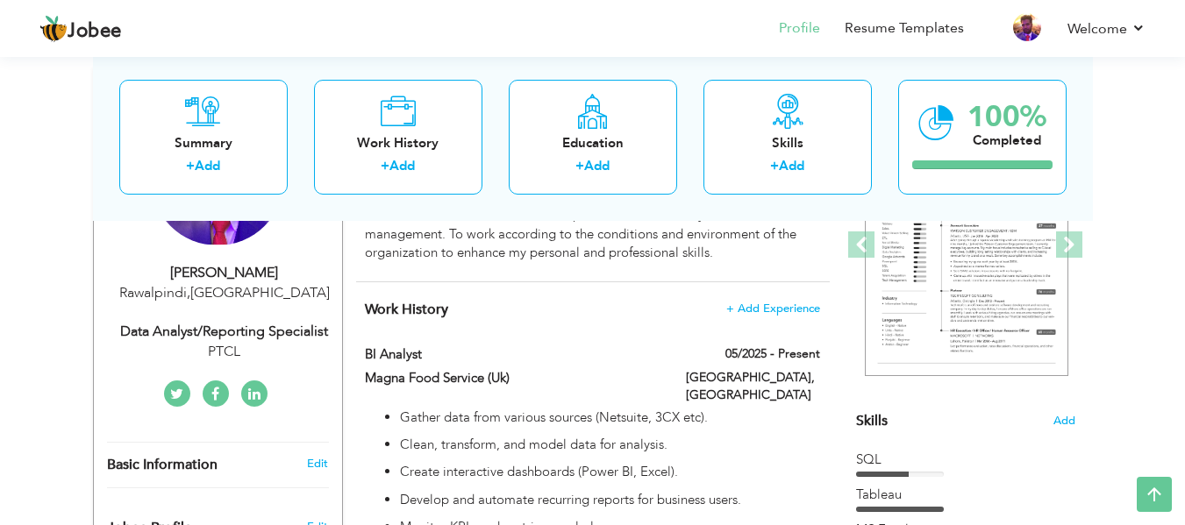
click at [232, 339] on div "Data Analyst/Reporting Specialist" at bounding box center [224, 332] width 235 height 20
type input "Saqib"
type input "Noor"
type input "03145259449"
select select "number:166"
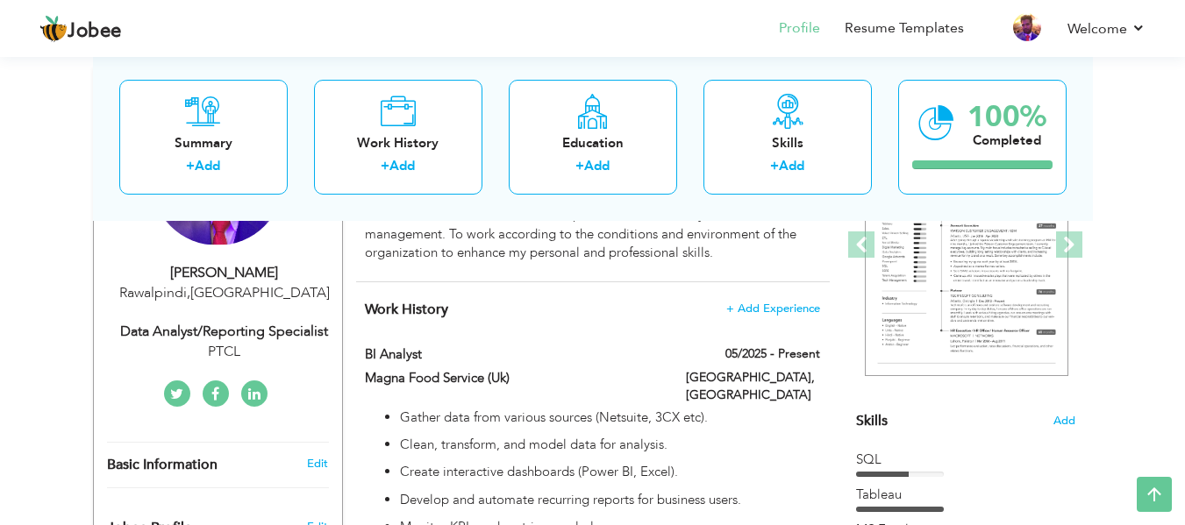
type input "Rawalpindi"
select select "number:14"
type input "PTCL"
type input "Data Analyst/Reporting Specialist"
type input "https://www.linkedin.com/in/saqib-noor-9784ba40/"
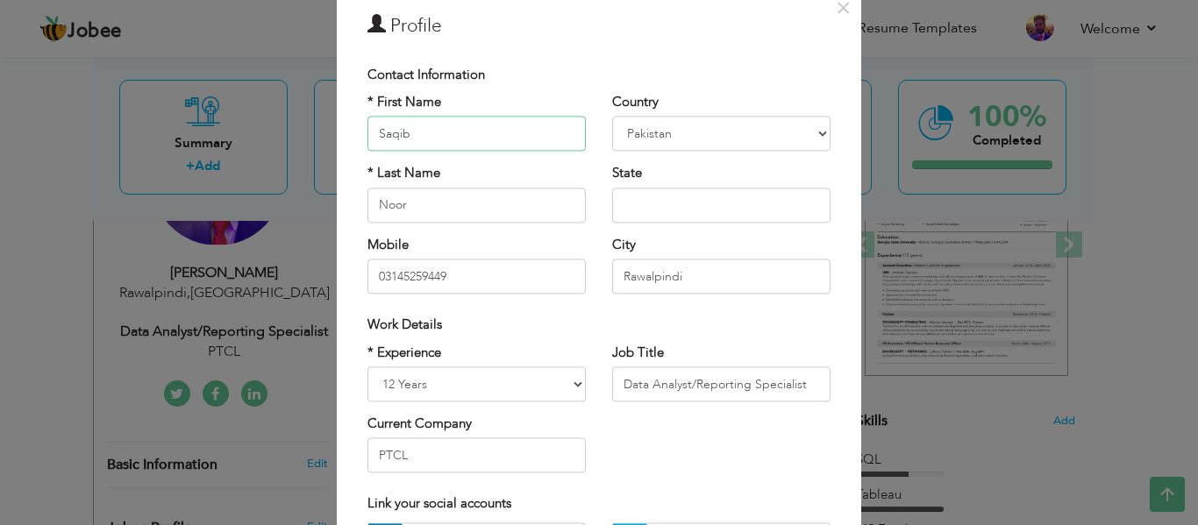
scroll to position [88, 0]
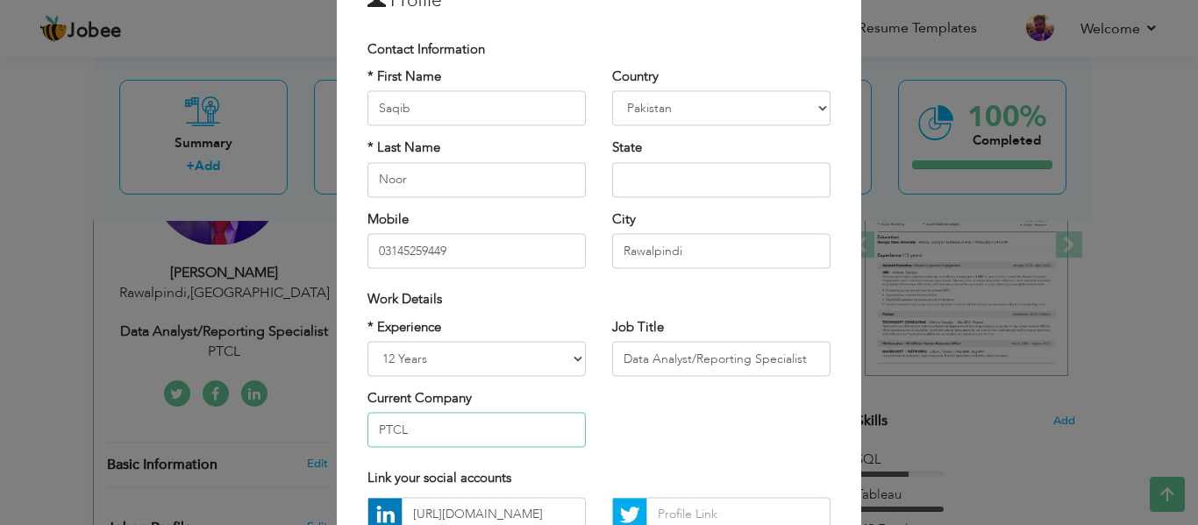
drag, startPoint x: 411, startPoint y: 432, endPoint x: 349, endPoint y: 417, distance: 64.0
click at [354, 417] on div "* Experience Entry Level Less than 1 Year 1 Year 2 Years 3 Years 4 Years 5 Year…" at bounding box center [476, 389] width 245 height 143
type input "Magna Food Service (Uk)"
drag, startPoint x: 809, startPoint y: 355, endPoint x: 587, endPoint y: 340, distance: 222.4
click at [587, 340] on div "* Experience Entry Level Less than 1 Year 1 Year 2 Years 3 Years 4 Years 5 Year…" at bounding box center [598, 389] width 489 height 143
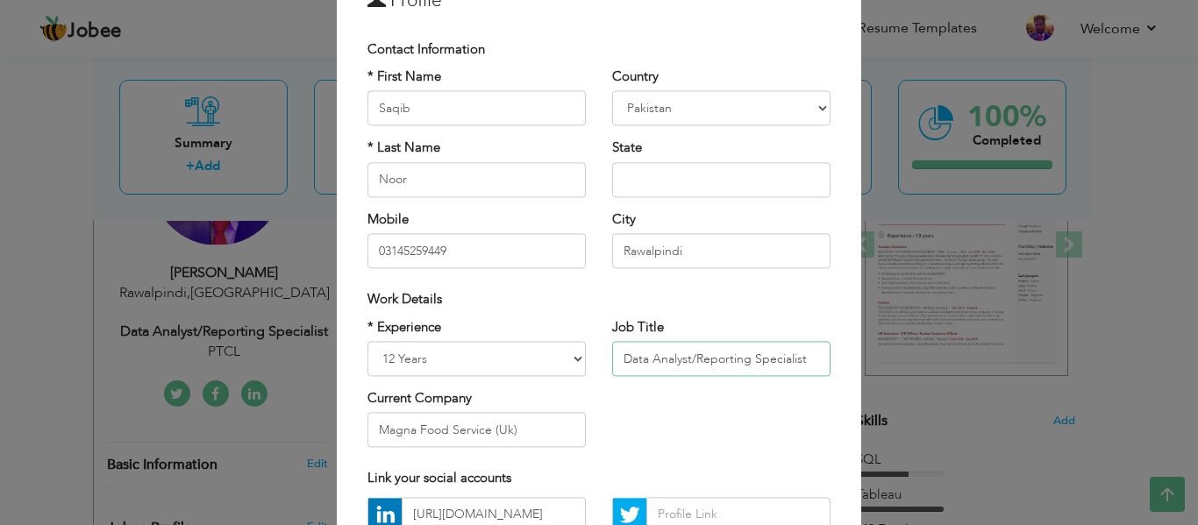
drag, startPoint x: 817, startPoint y: 357, endPoint x: 807, endPoint y: 362, distance: 11.0
click at [816, 357] on input "Data Analyst/Reporting Specialist" at bounding box center [721, 358] width 218 height 35
click at [807, 359] on input "Data Analyst/Reporting Specialist" at bounding box center [721, 358] width 218 height 35
drag, startPoint x: 807, startPoint y: 359, endPoint x: 710, endPoint y: 358, distance: 97.4
click at [710, 358] on input "Data Analyst/Reporting Specialist" at bounding box center [721, 358] width 218 height 35
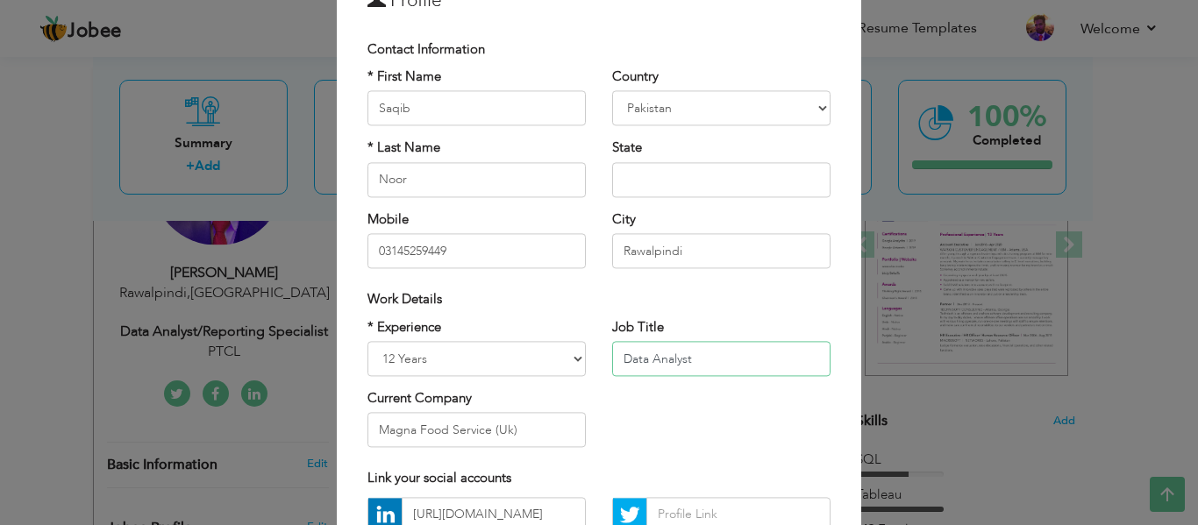
click at [646, 359] on input "Data Analyst" at bounding box center [721, 358] width 218 height 35
type input "BI Analyst"
click at [664, 398] on div "* Experience Entry Level Less than 1 Year 1 Year 2 Years 3 Years 4 Years 5 Year…" at bounding box center [598, 389] width 489 height 143
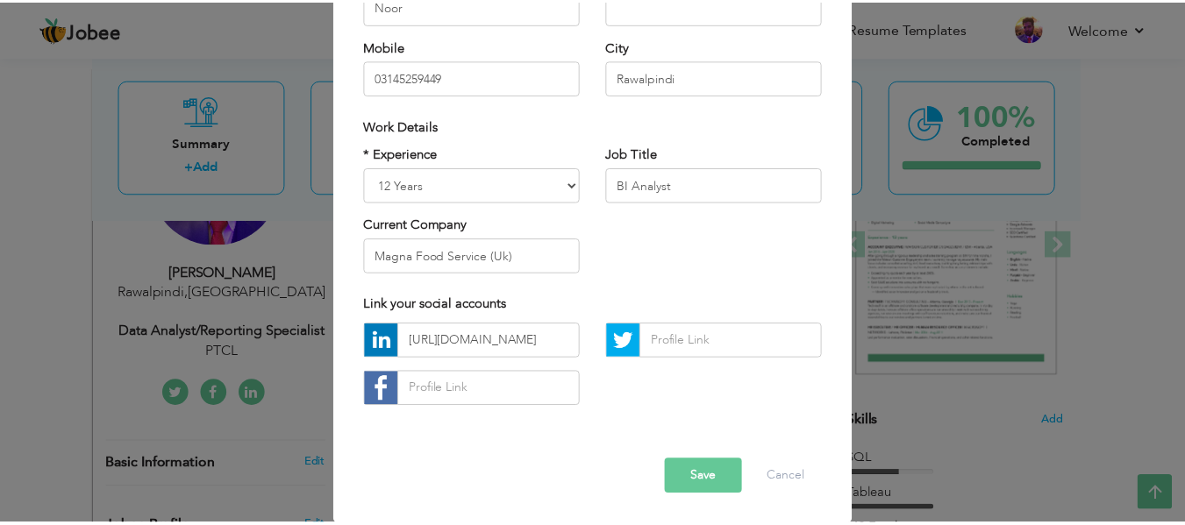
scroll to position [262, 0]
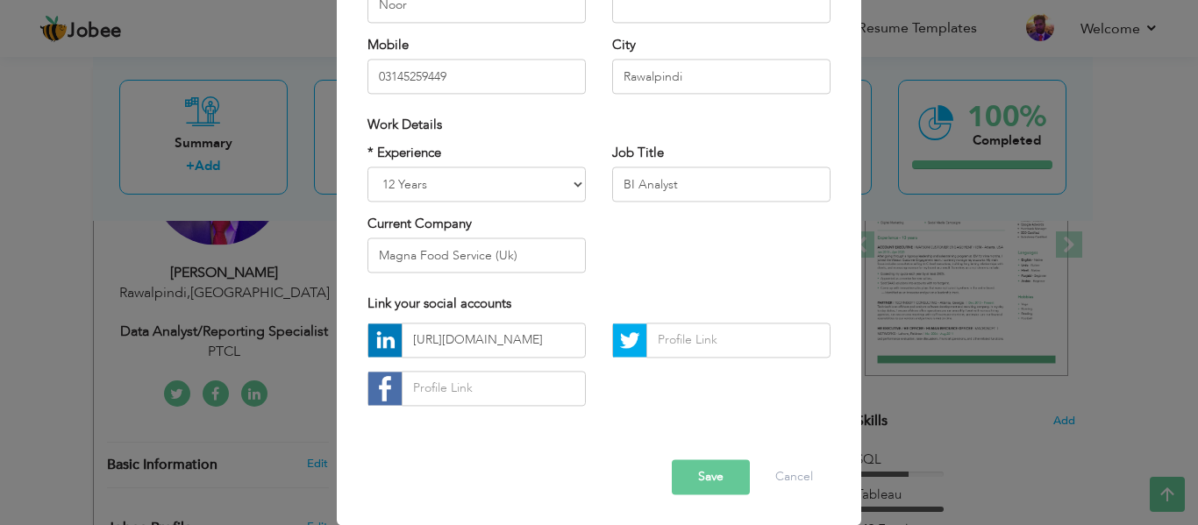
click at [688, 478] on button "Save" at bounding box center [711, 477] width 78 height 35
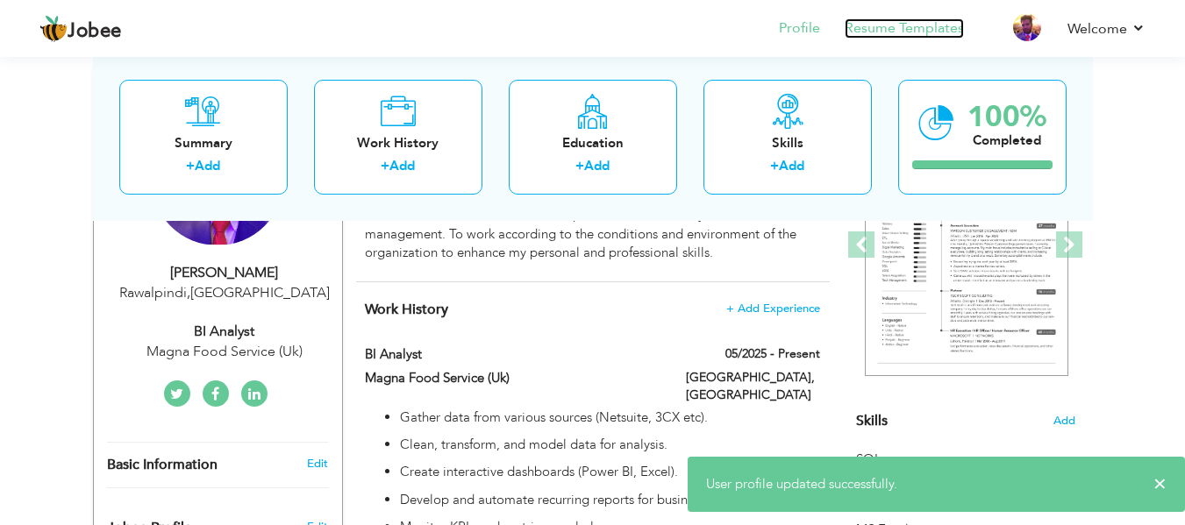
click at [902, 26] on link "Resume Templates" at bounding box center [904, 28] width 119 height 20
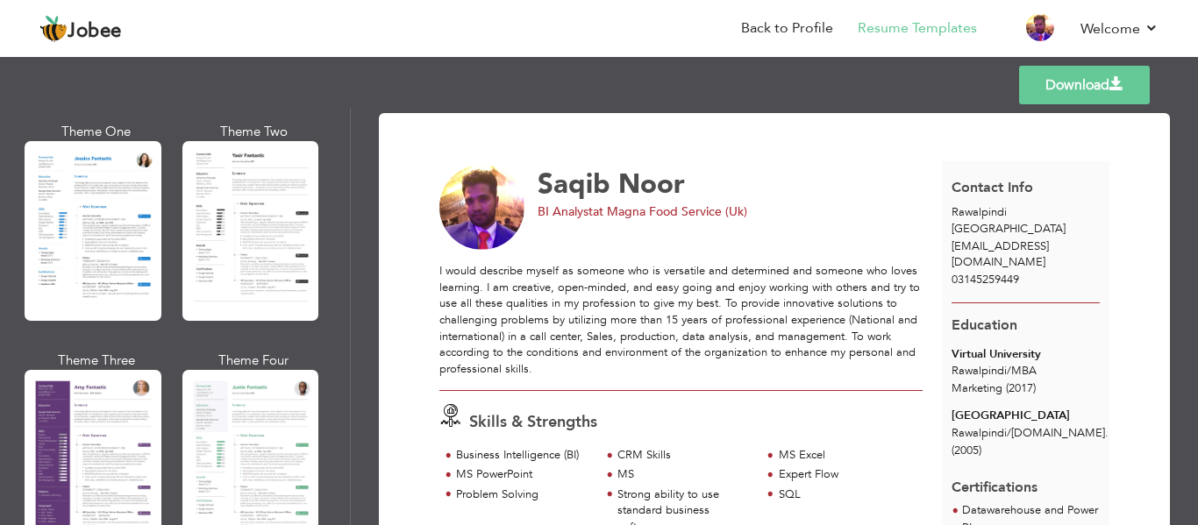
scroll to position [1403, 0]
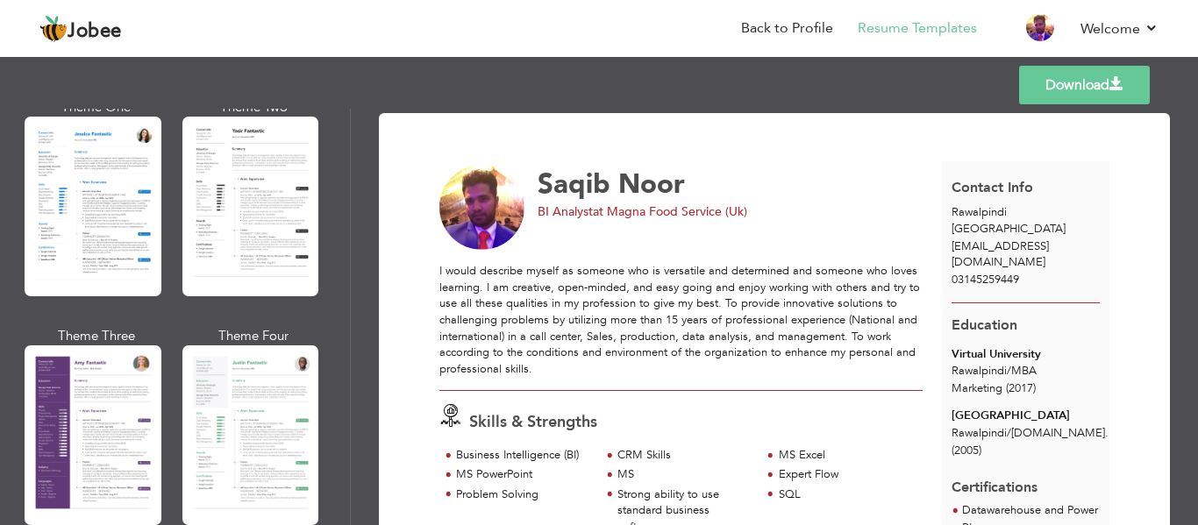
click at [240, 223] on div at bounding box center [250, 207] width 137 height 180
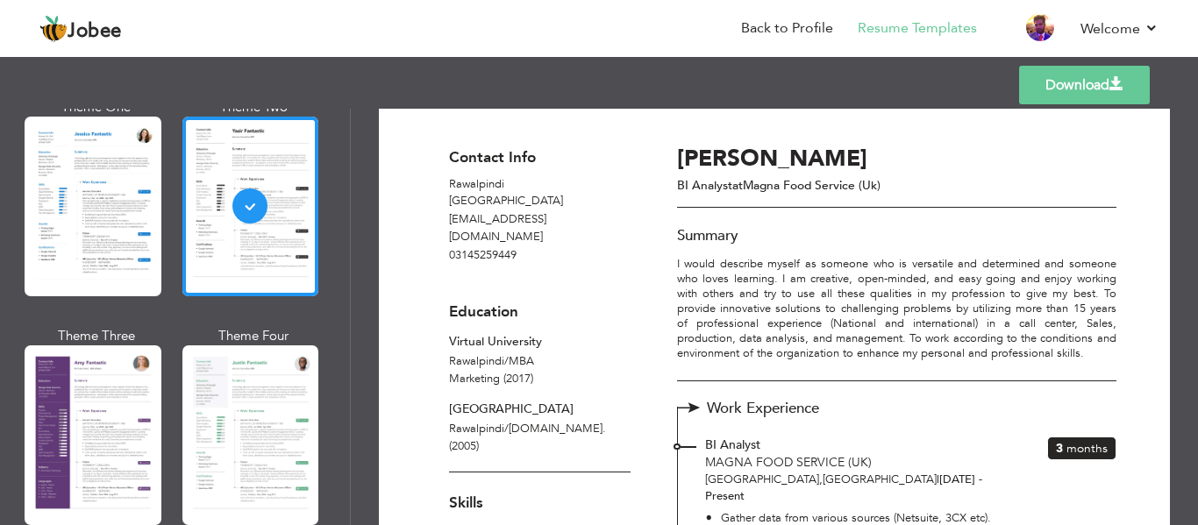
scroll to position [0, 0]
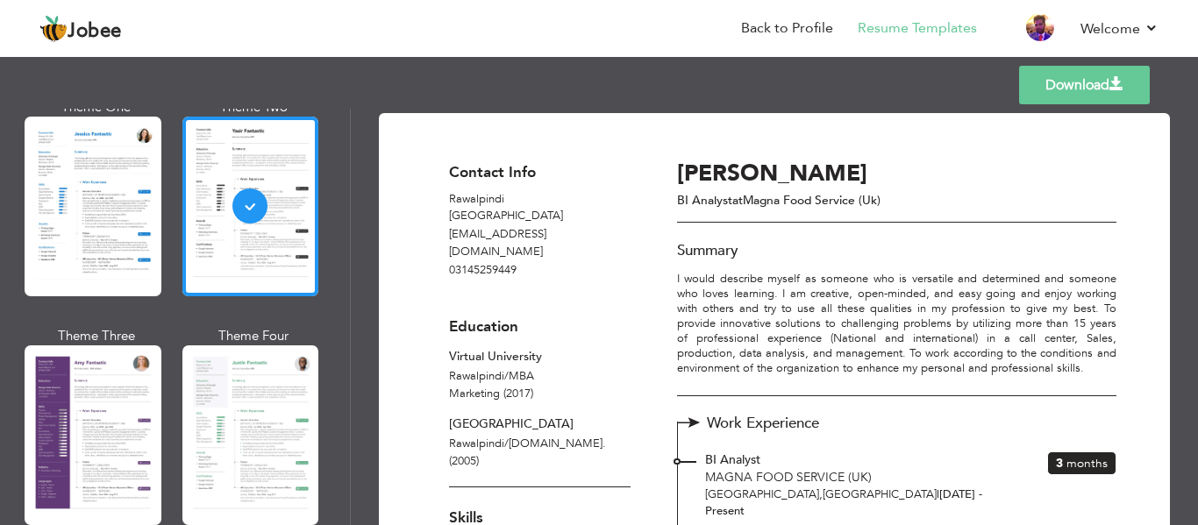
click at [1112, 80] on span at bounding box center [1116, 84] width 14 height 14
click at [1114, 82] on span at bounding box center [1116, 84] width 14 height 14
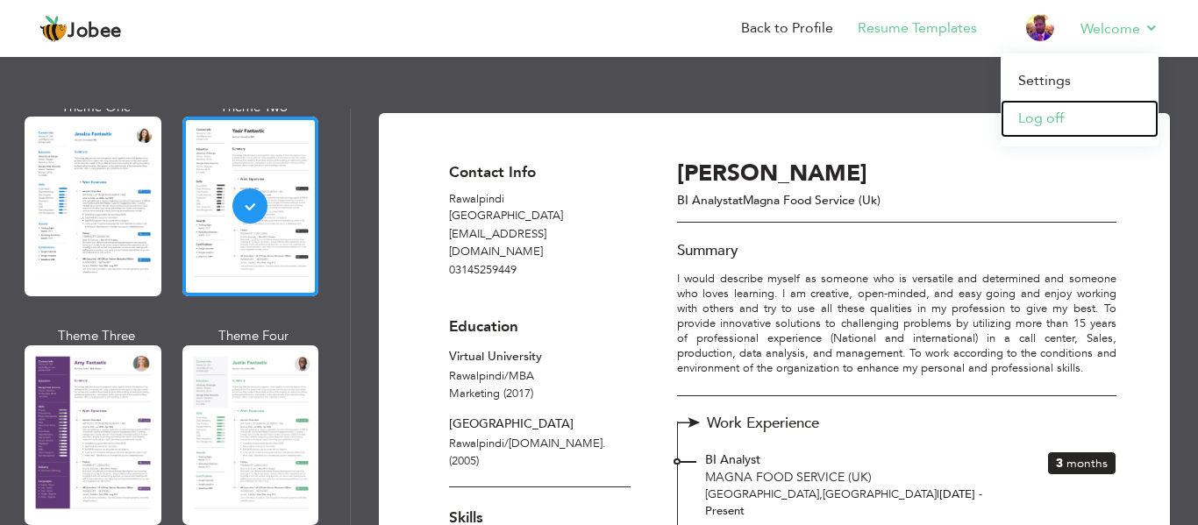
click at [1063, 125] on link "Log off" at bounding box center [1080, 119] width 158 height 38
